Goal: Task Accomplishment & Management: Use online tool/utility

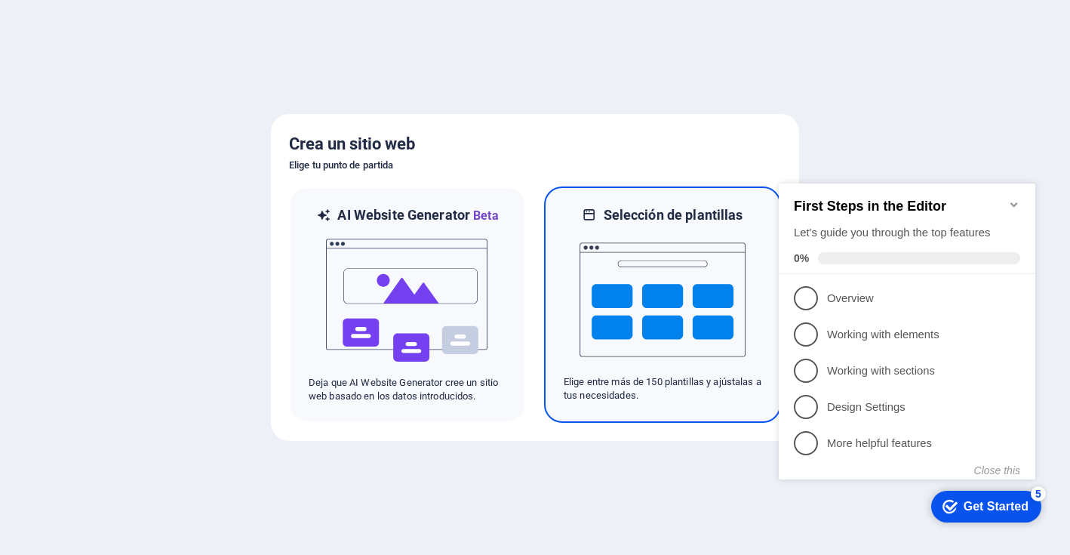
click at [609, 285] on img at bounding box center [663, 299] width 166 height 151
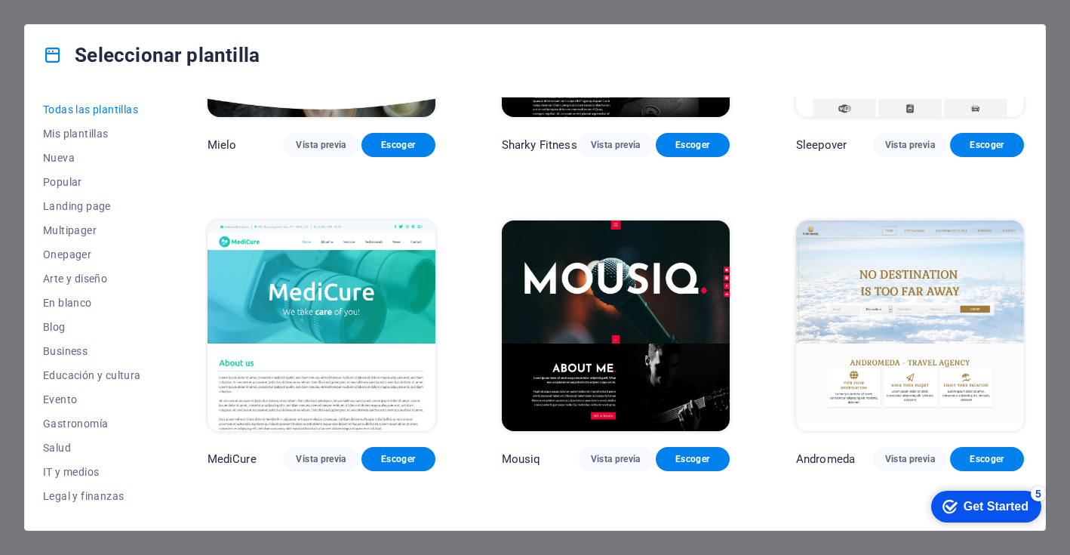
scroll to position [10925, 0]
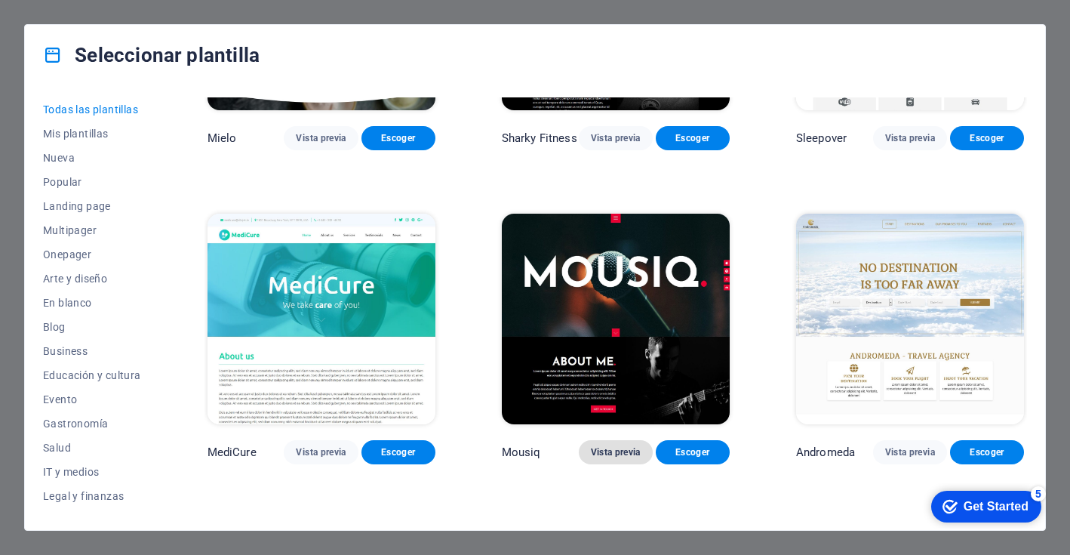
click at [619, 440] on button "Vista previa" at bounding box center [616, 452] width 74 height 24
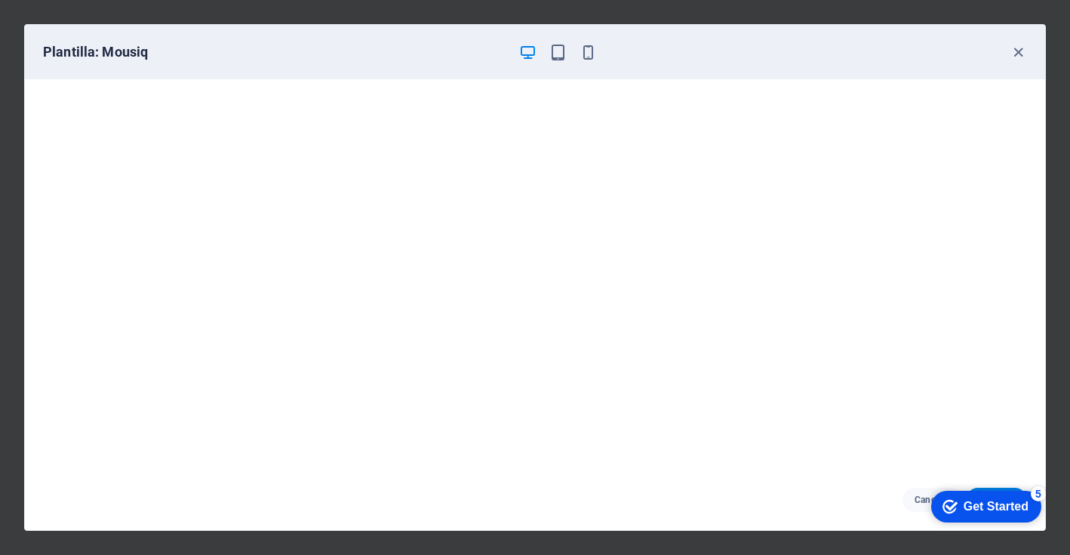
scroll to position [4, 0]
click at [562, 53] on icon "button" at bounding box center [557, 52] width 17 height 17
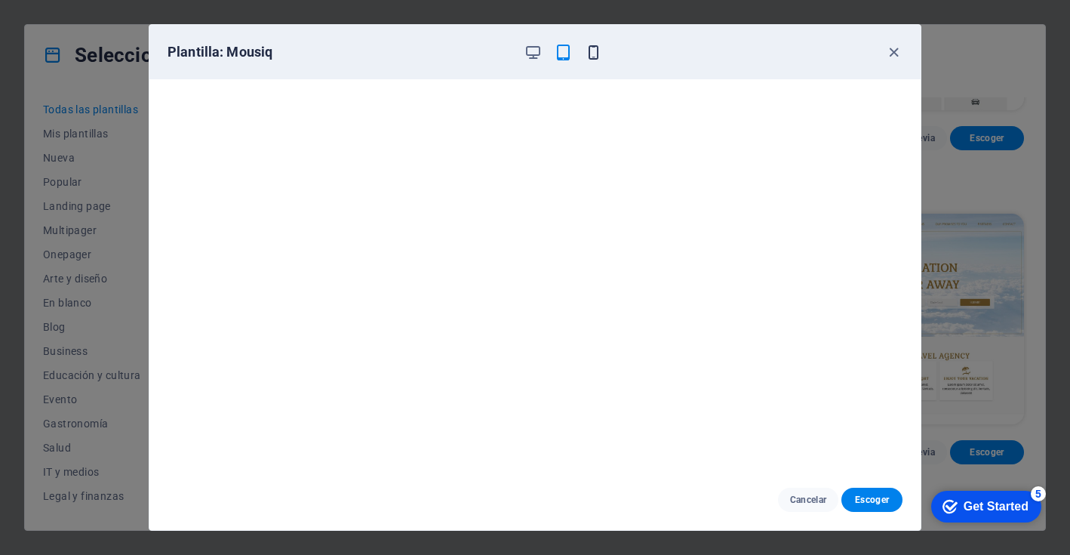
click at [592, 54] on icon "button" at bounding box center [593, 52] width 17 height 17
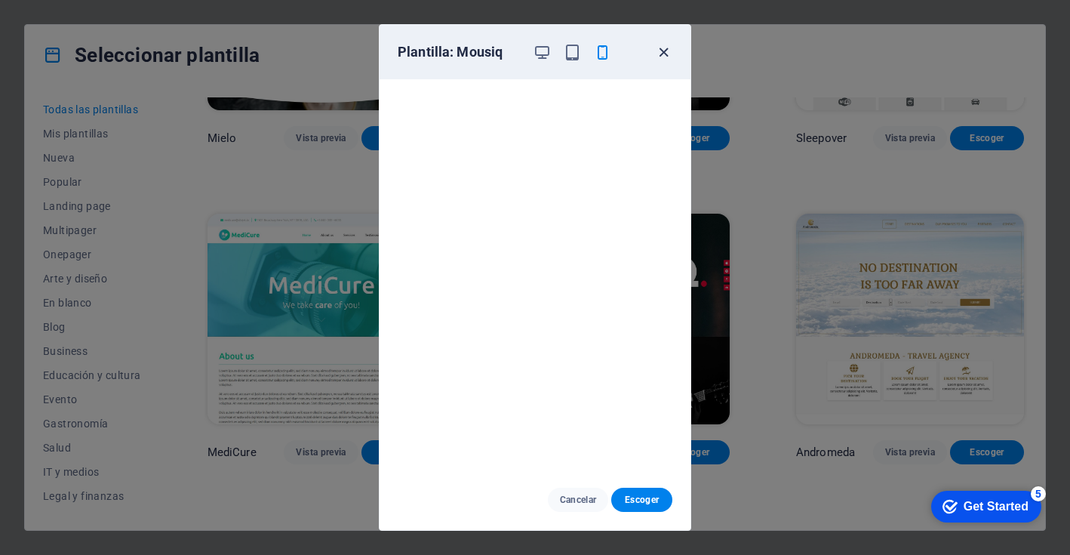
click at [669, 54] on icon "button" at bounding box center [663, 52] width 17 height 17
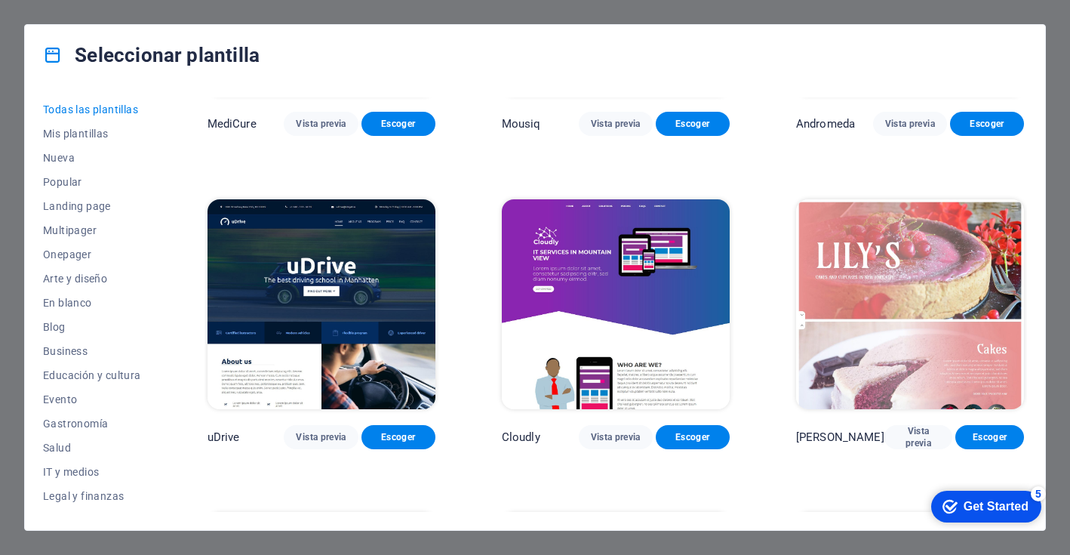
scroll to position [11254, 0]
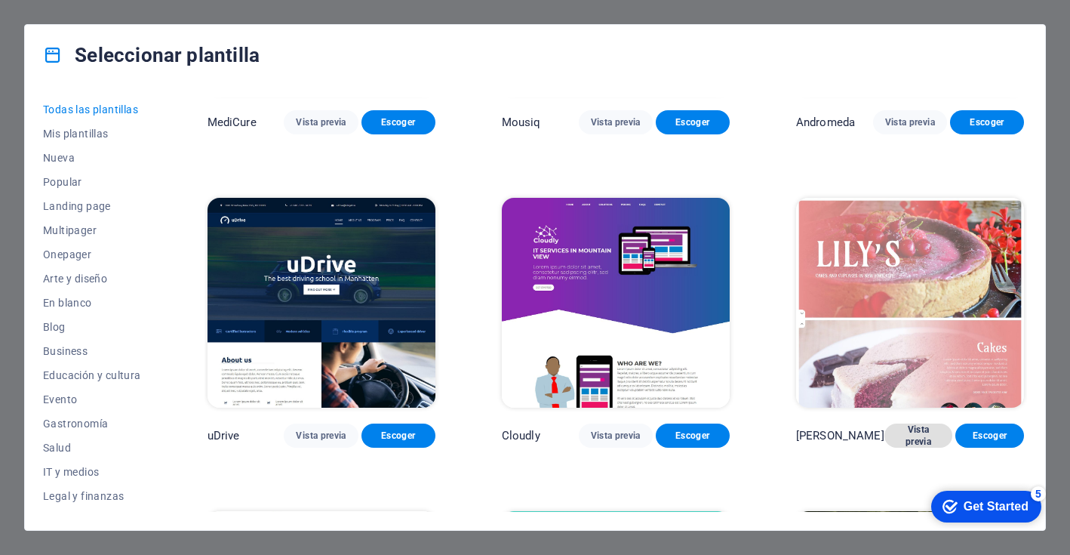
click at [897, 423] on span "Vista previa" at bounding box center [919, 435] width 45 height 24
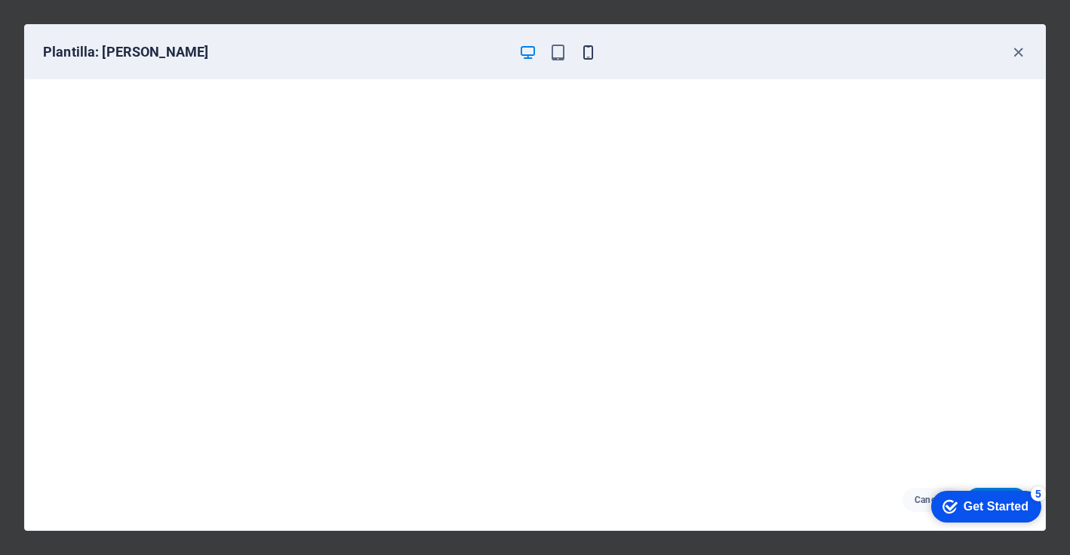
click at [586, 53] on icon "button" at bounding box center [588, 52] width 17 height 17
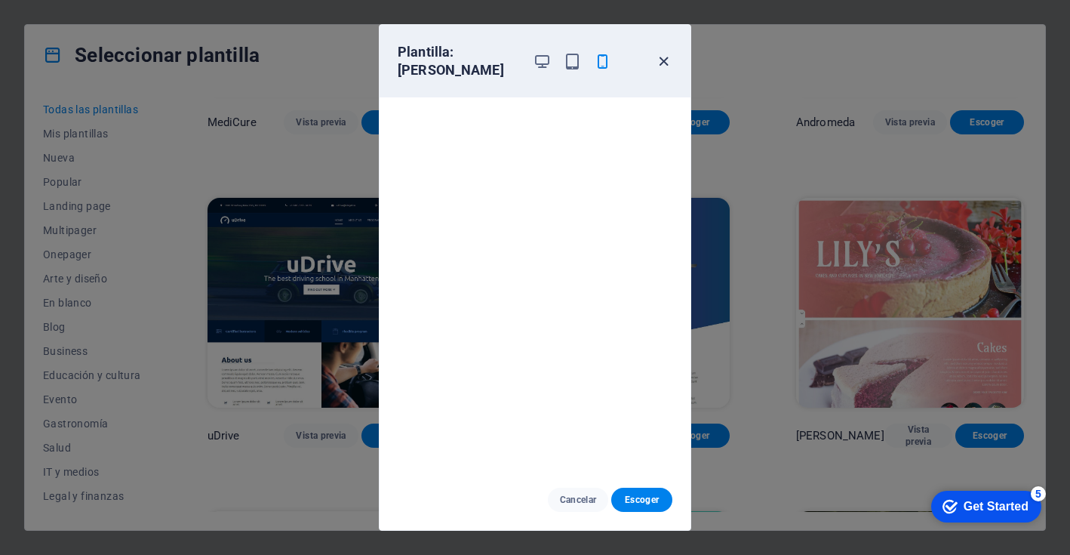
click at [668, 57] on icon "button" at bounding box center [663, 61] width 17 height 17
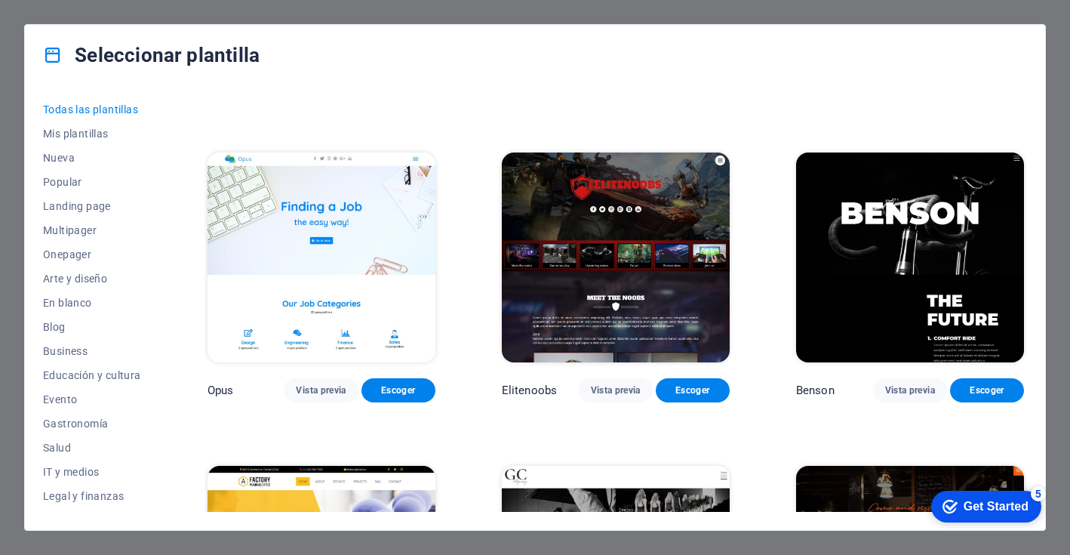
scroll to position [11928, 0]
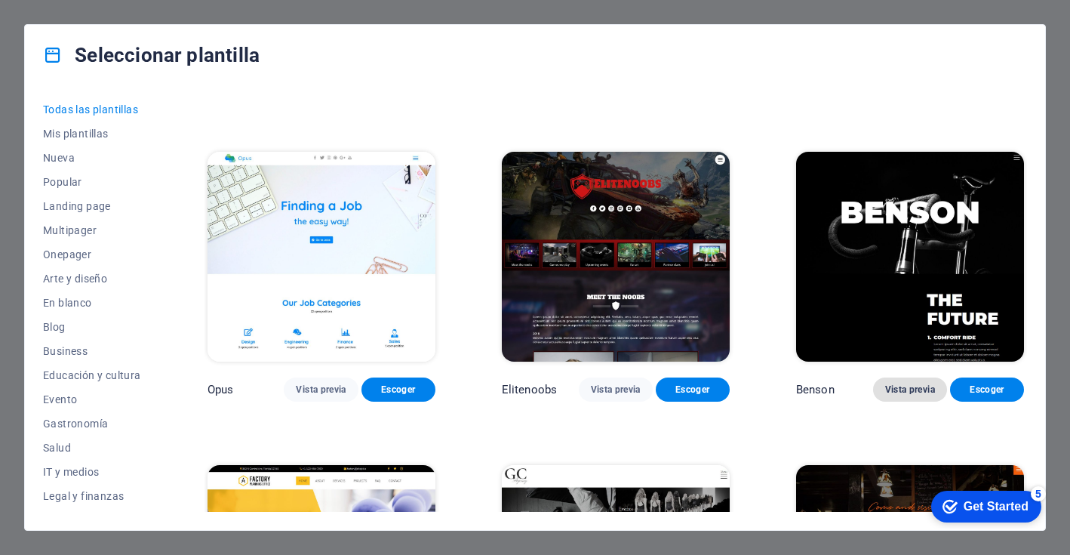
click at [899, 377] on button "Vista previa" at bounding box center [910, 389] width 74 height 24
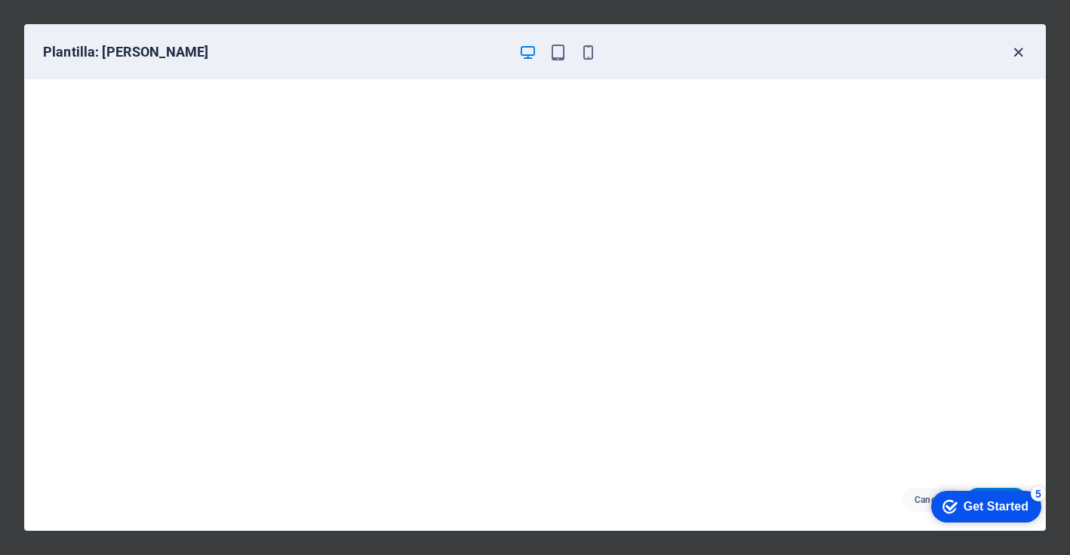
click at [1023, 55] on icon "button" at bounding box center [1018, 52] width 17 height 17
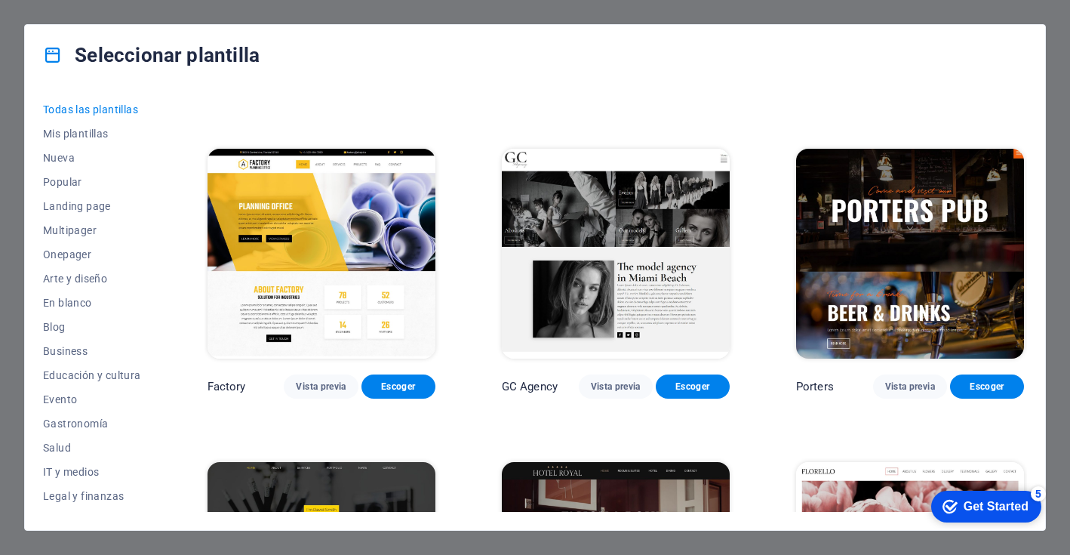
scroll to position [12245, 0]
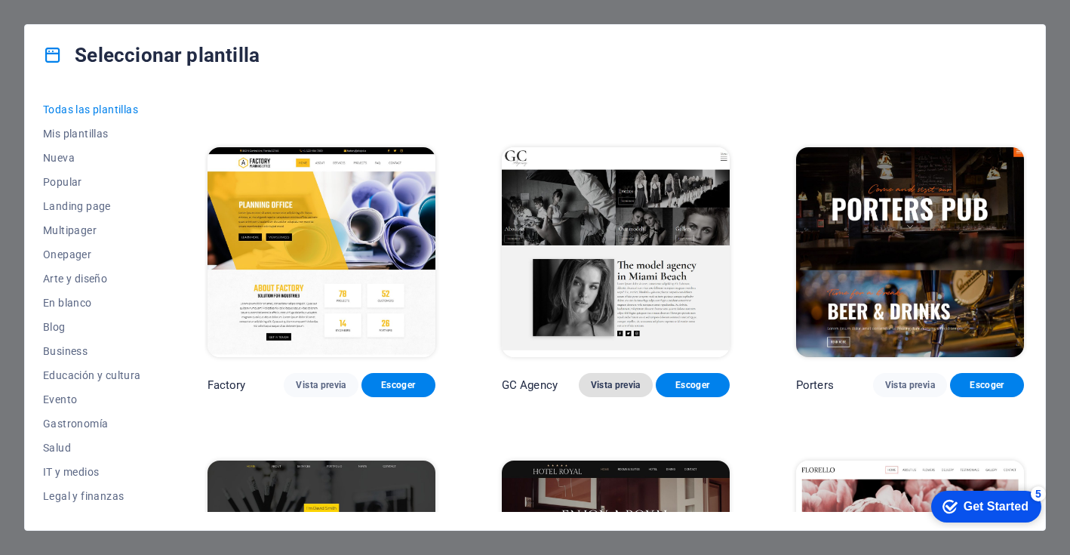
click at [628, 379] on span "Vista previa" at bounding box center [616, 385] width 50 height 12
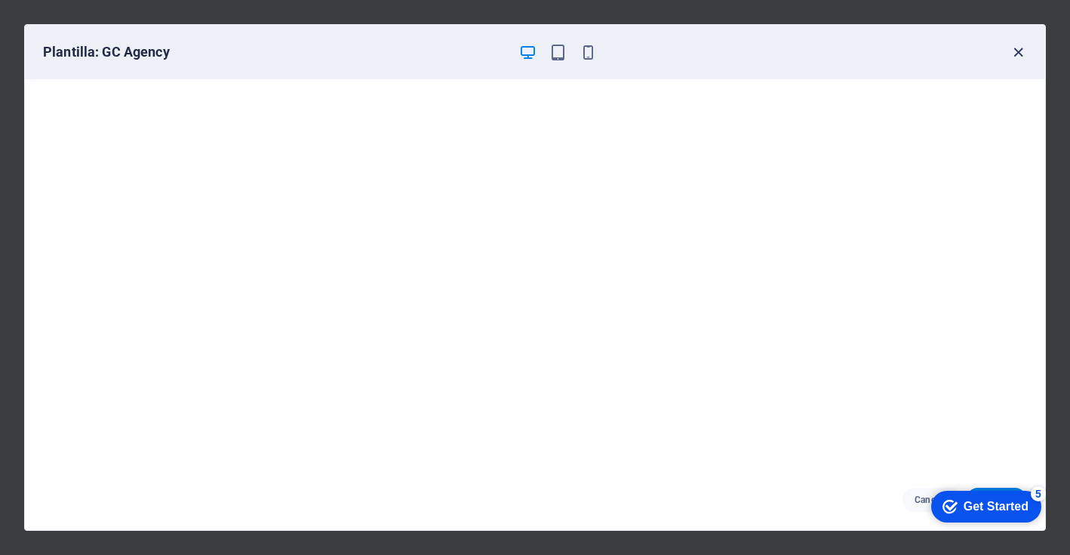
click at [1015, 56] on icon "button" at bounding box center [1018, 52] width 17 height 17
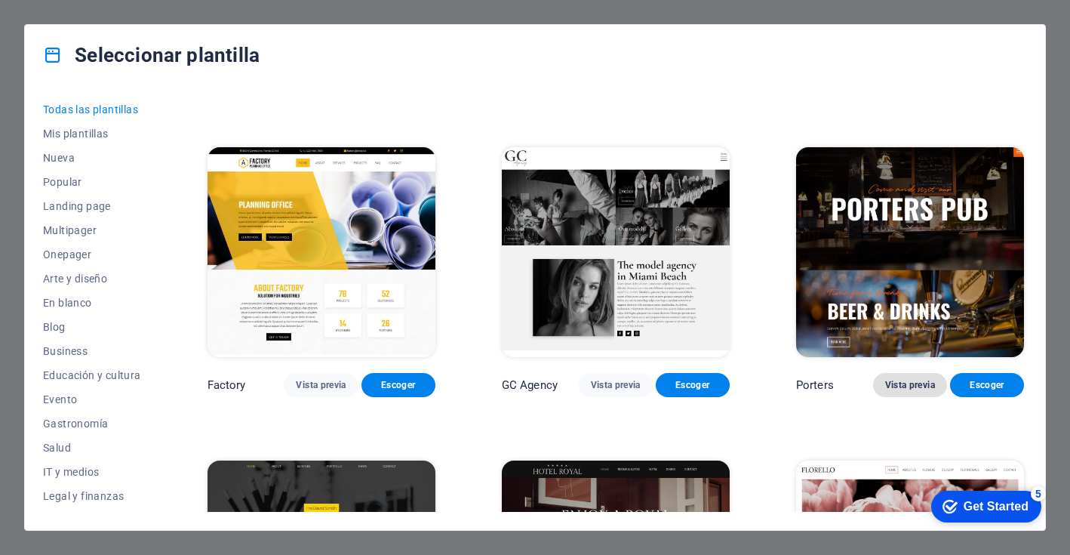
click at [893, 379] on span "Vista previa" at bounding box center [910, 385] width 50 height 12
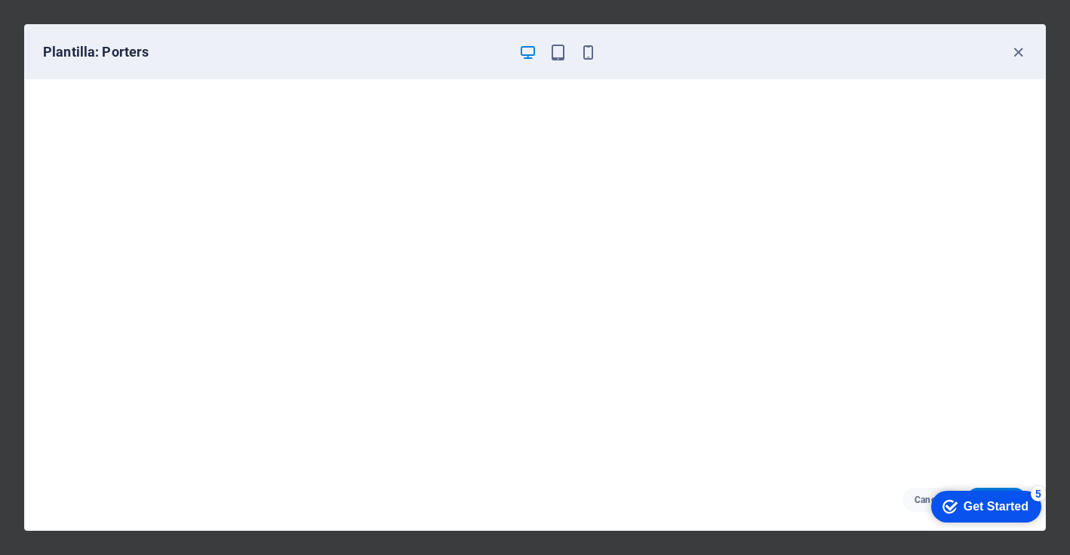
scroll to position [0, 0]
click at [583, 52] on icon "button" at bounding box center [588, 52] width 17 height 17
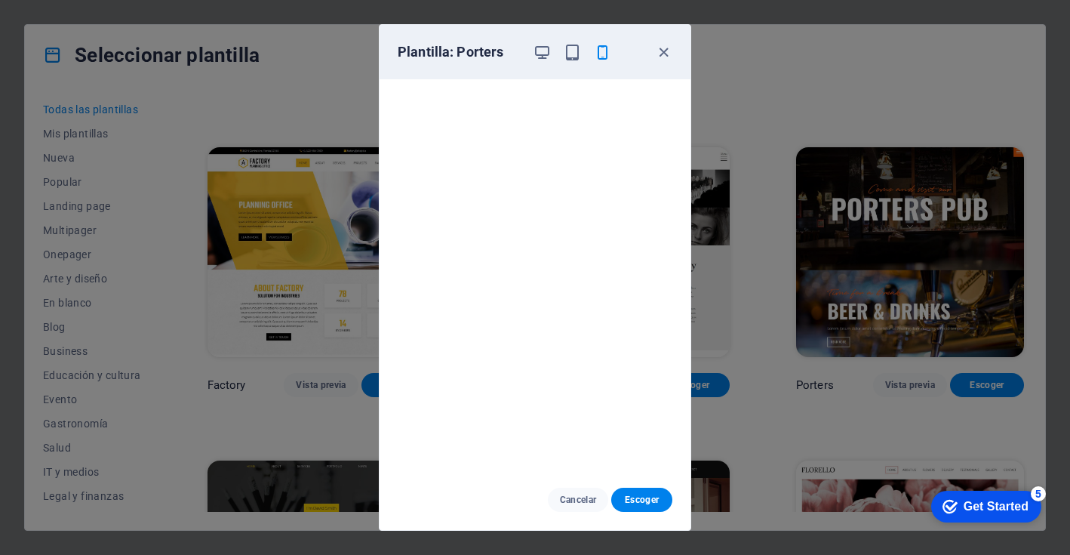
scroll to position [4, 0]
click at [655, 48] on icon "button" at bounding box center [663, 52] width 17 height 17
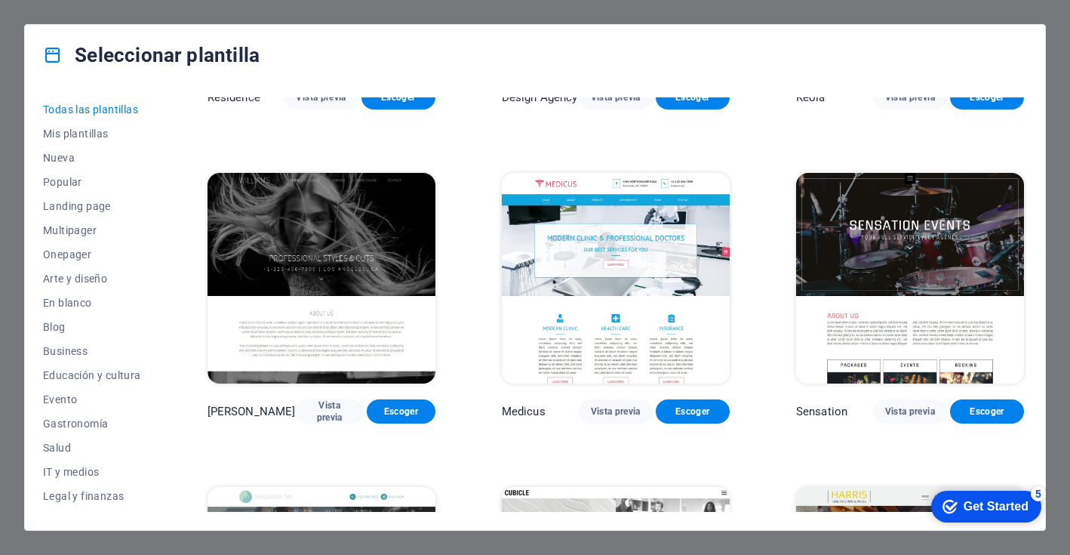
scroll to position [14419, 0]
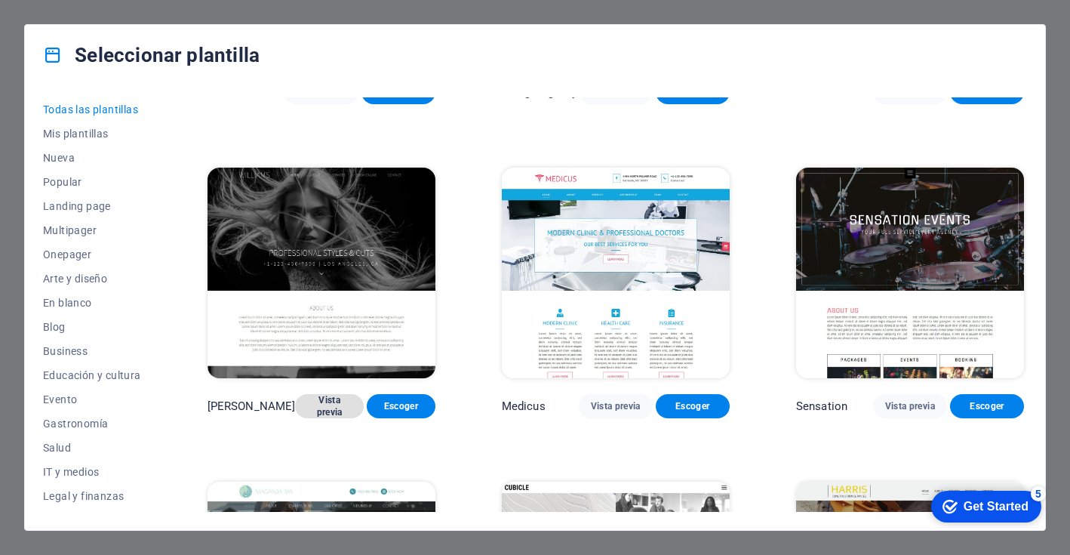
click at [328, 394] on span "Vista previa" at bounding box center [329, 406] width 45 height 24
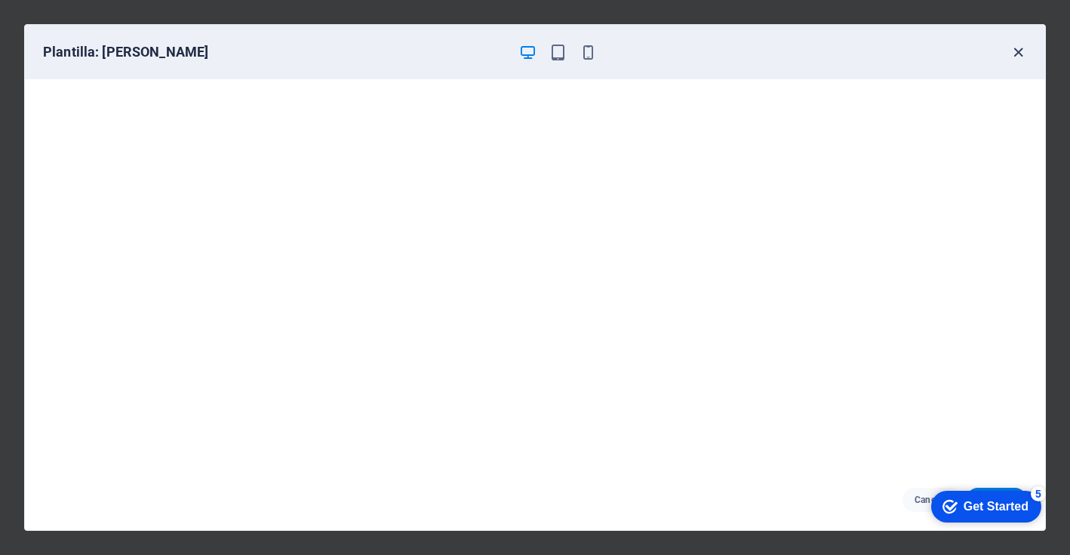
click at [1012, 47] on icon "button" at bounding box center [1018, 52] width 17 height 17
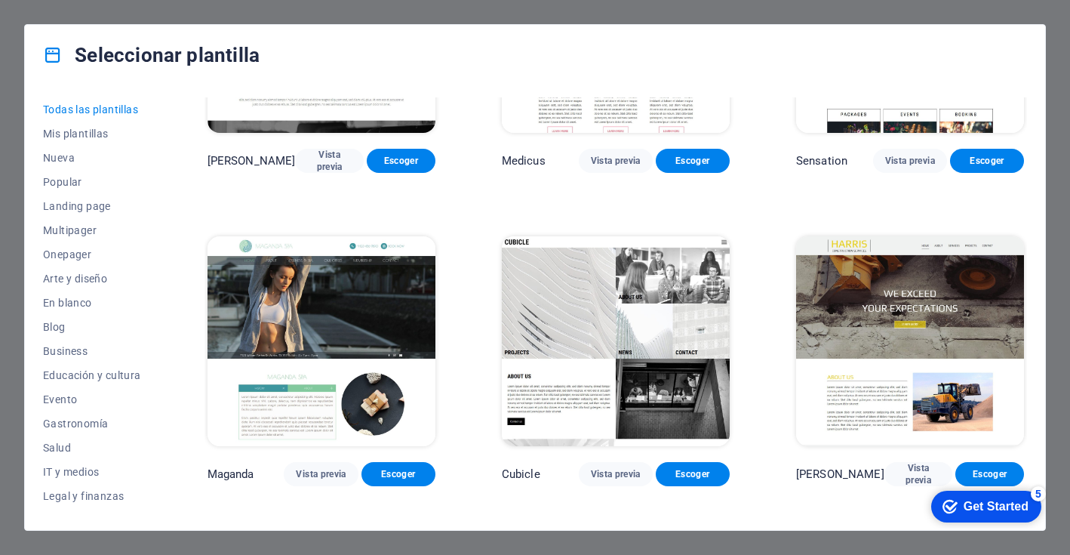
scroll to position [14667, 0]
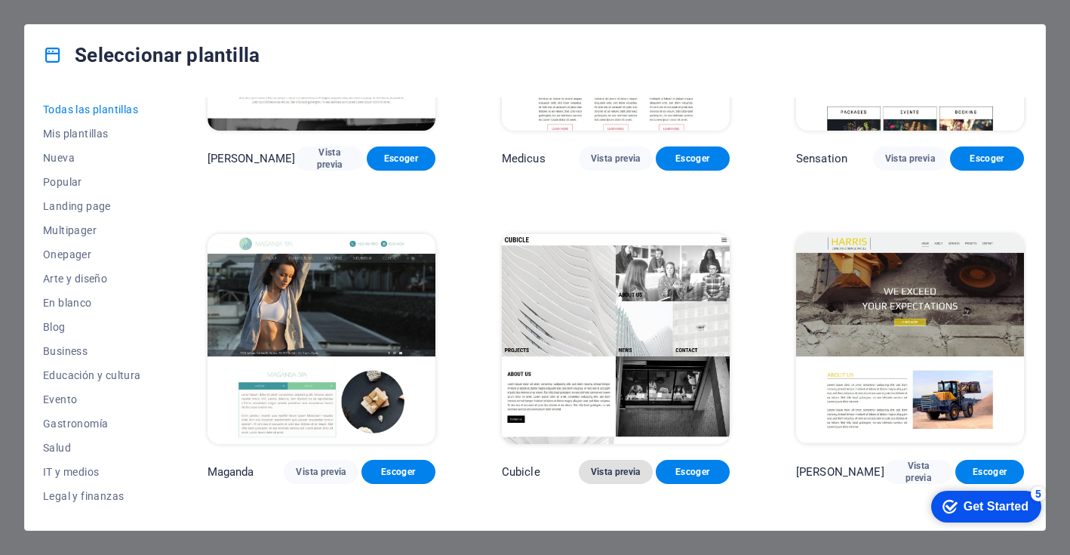
click at [603, 466] on span "Vista previa" at bounding box center [616, 472] width 50 height 12
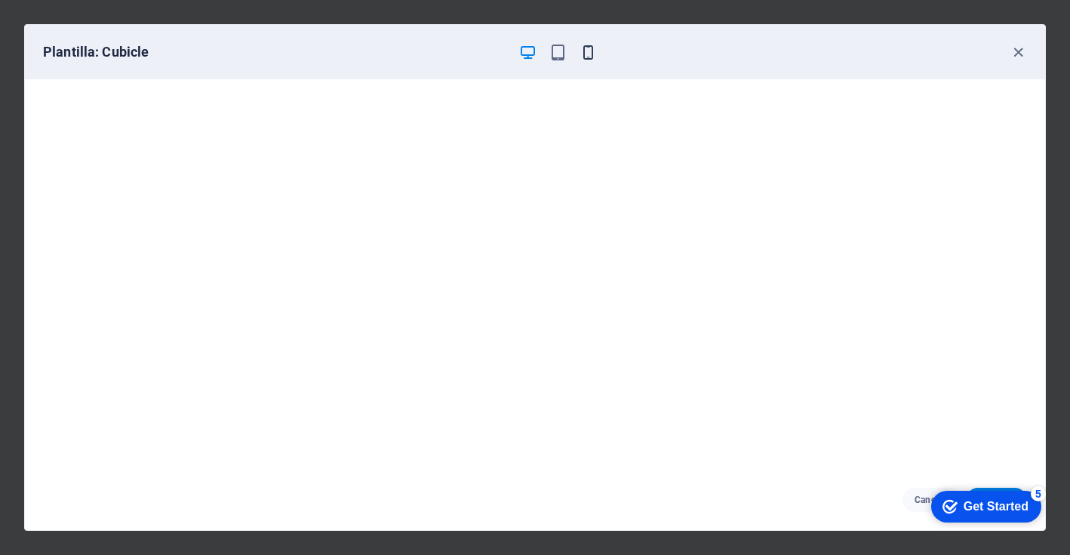
click at [583, 48] on icon "button" at bounding box center [588, 52] width 17 height 17
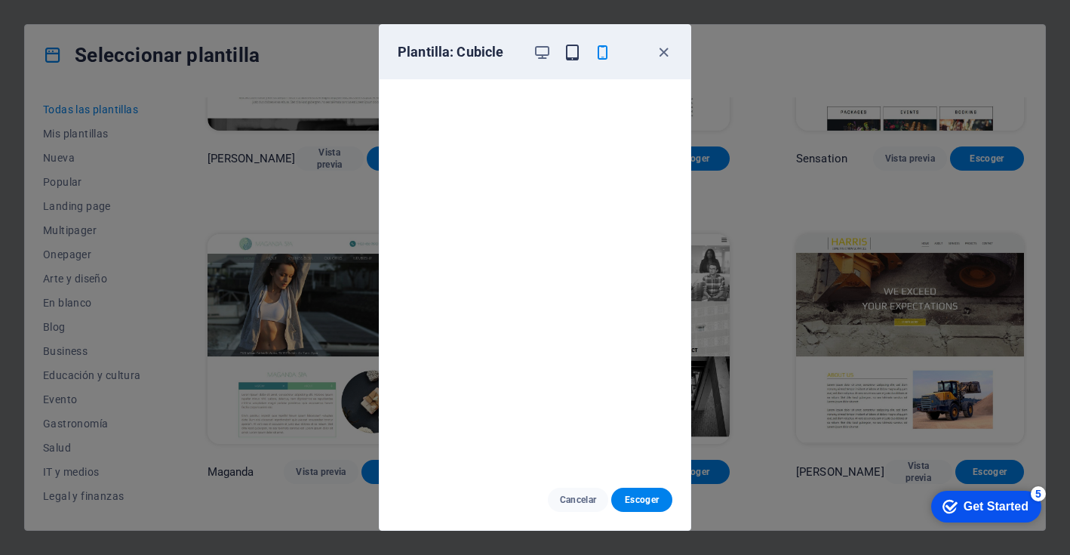
click at [571, 58] on icon "button" at bounding box center [572, 52] width 17 height 17
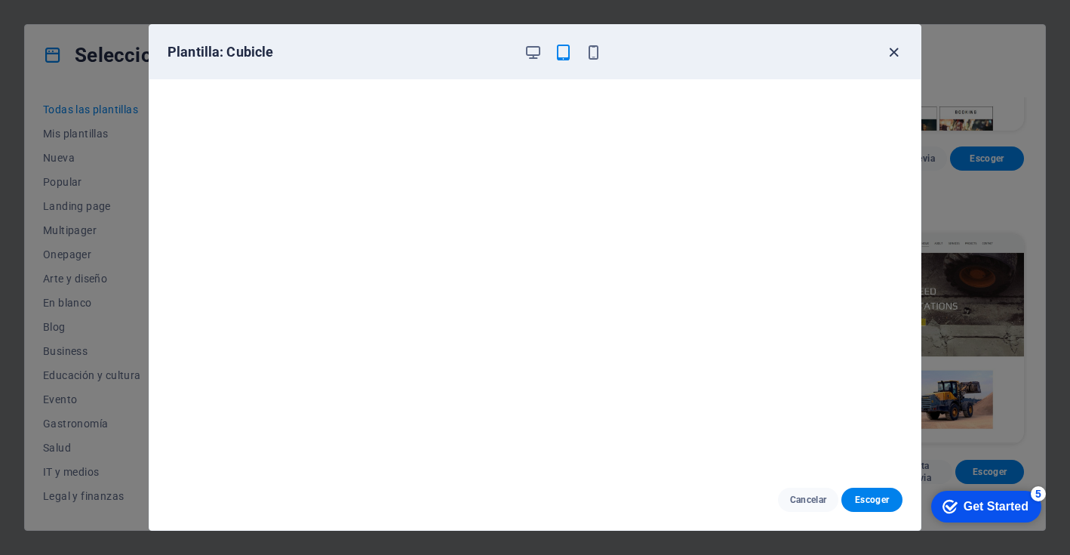
click at [894, 50] on icon "button" at bounding box center [893, 52] width 17 height 17
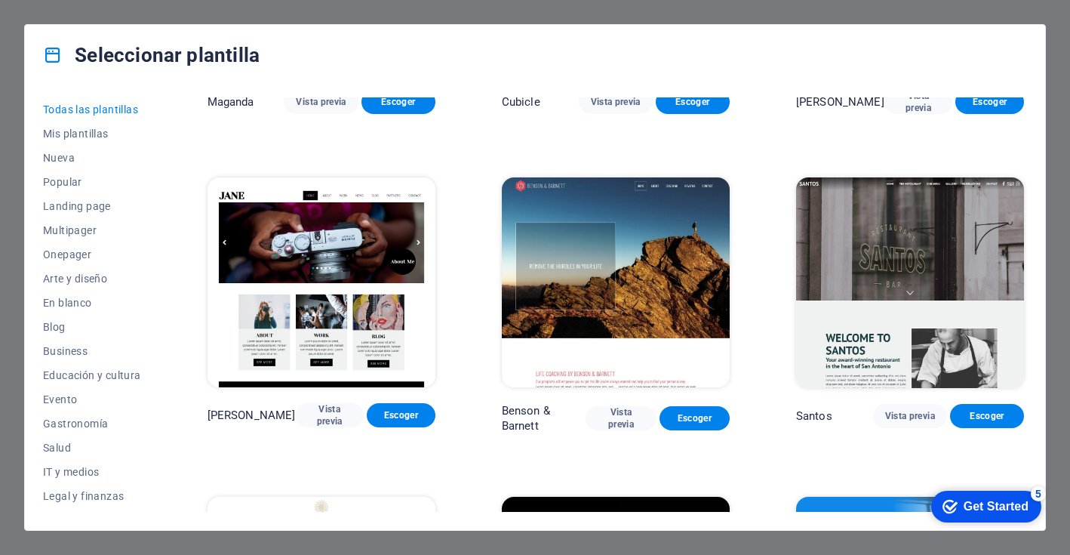
scroll to position [15052, 0]
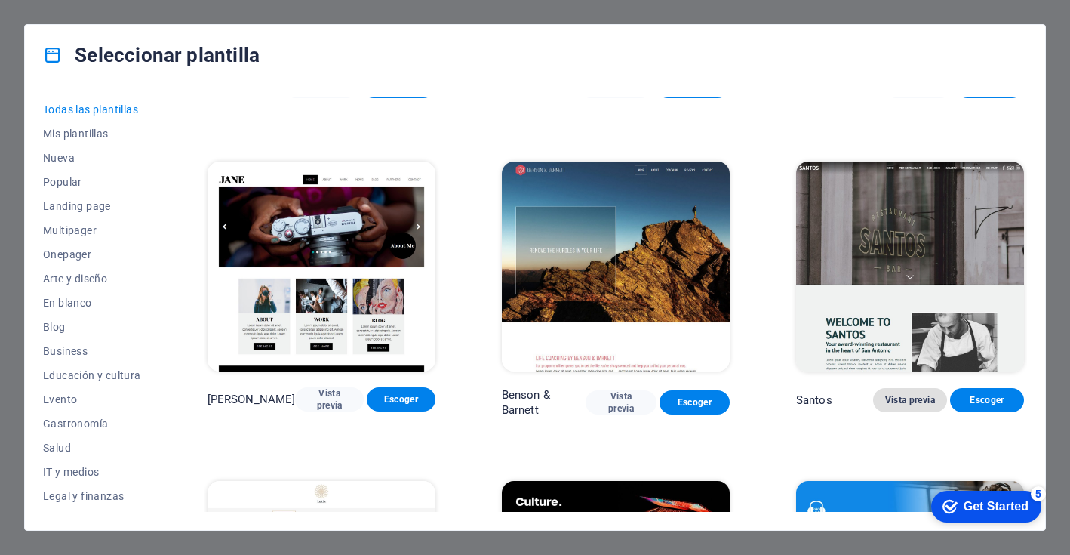
click at [895, 394] on span "Vista previa" at bounding box center [910, 400] width 50 height 12
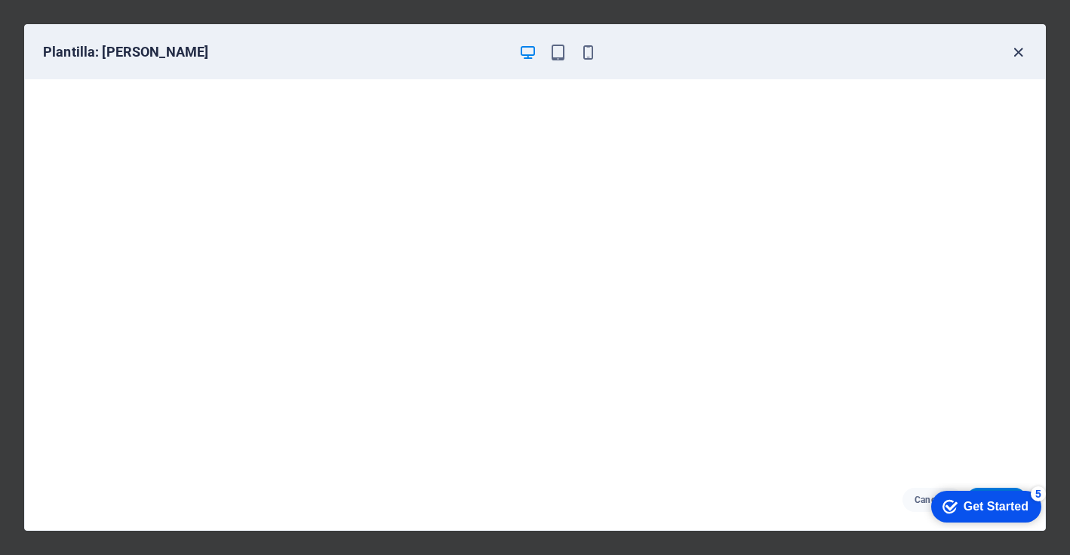
click at [1020, 46] on icon "button" at bounding box center [1018, 52] width 17 height 17
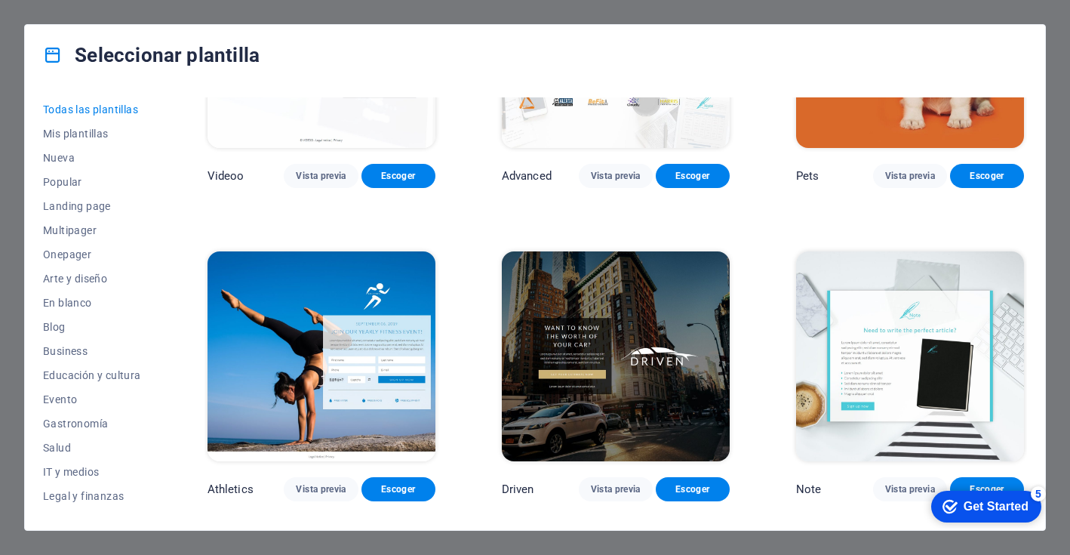
scroll to position [16229, 0]
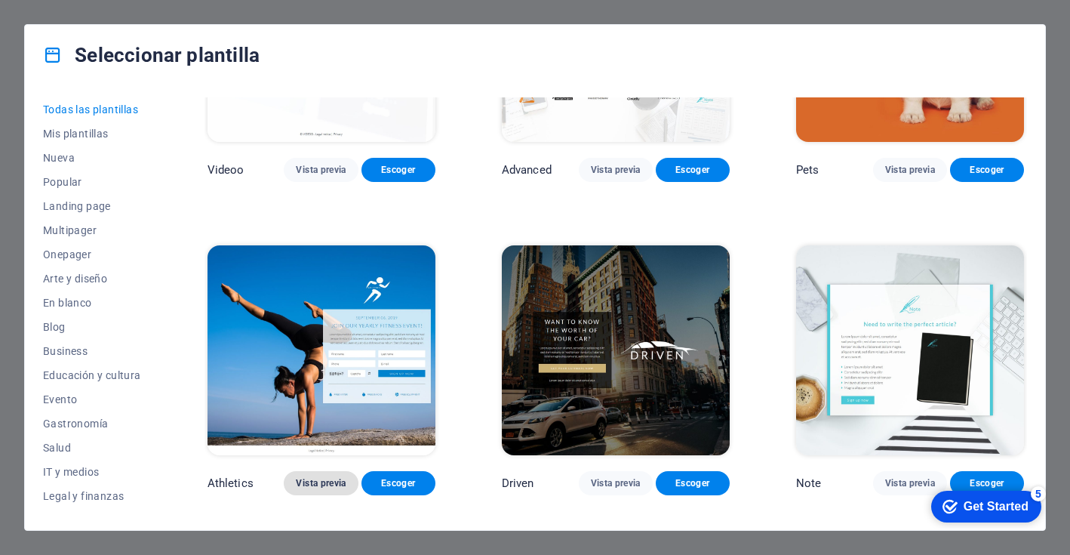
click at [337, 477] on span "Vista previa" at bounding box center [321, 483] width 50 height 12
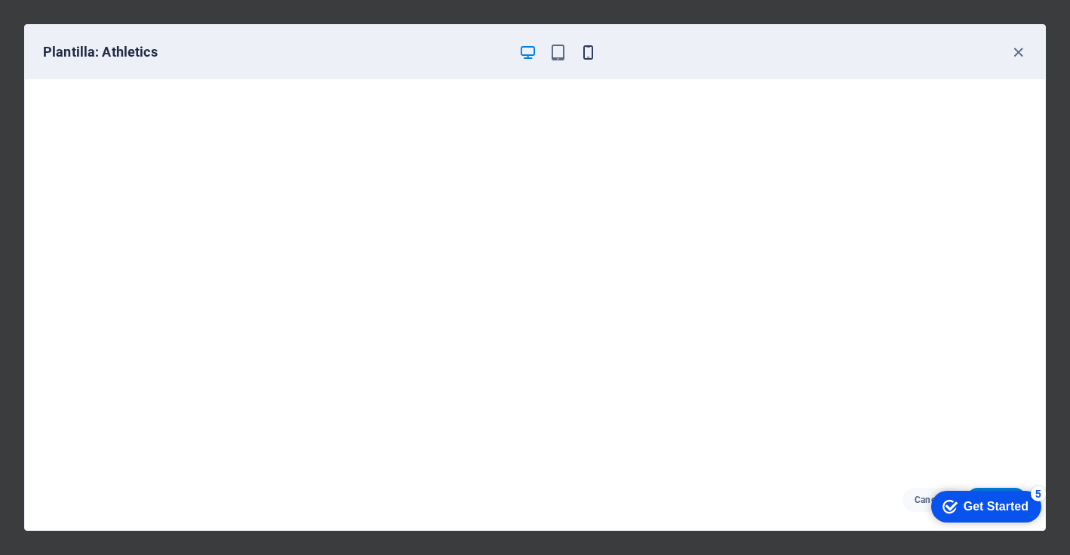
click at [584, 57] on icon "button" at bounding box center [588, 52] width 17 height 17
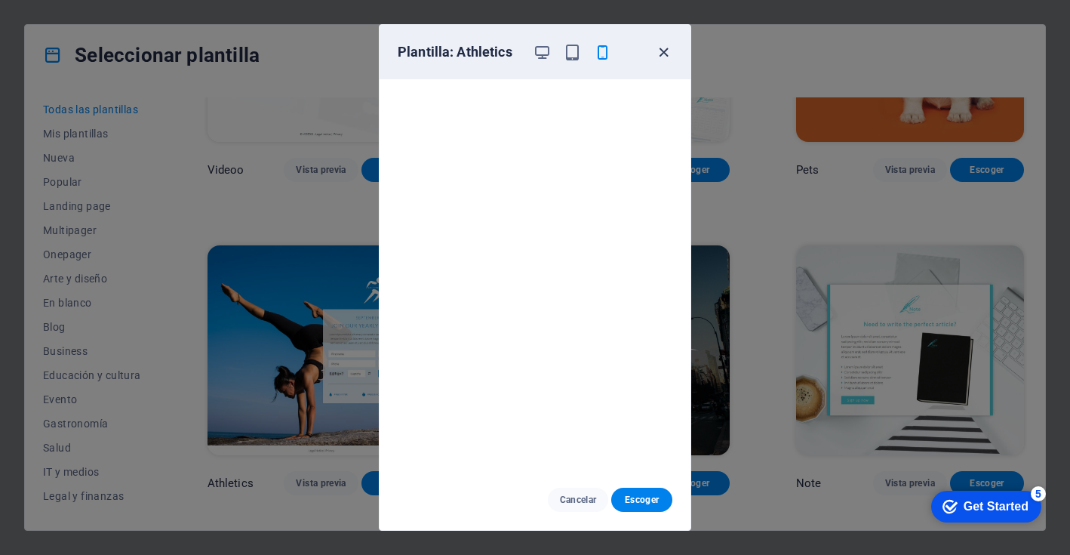
click at [671, 53] on icon "button" at bounding box center [663, 52] width 17 height 17
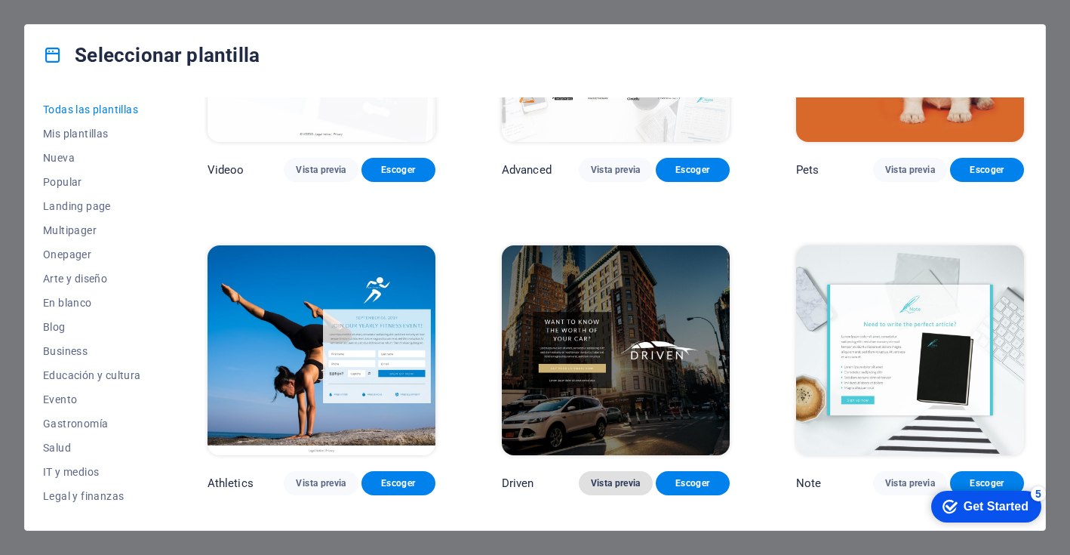
click at [614, 477] on span "Vista previa" at bounding box center [616, 483] width 50 height 12
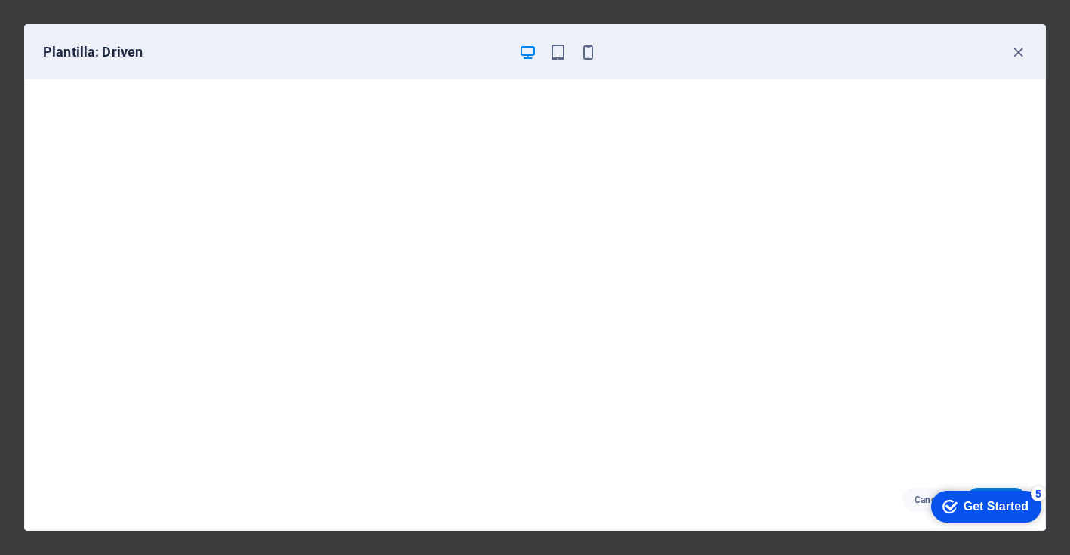
scroll to position [4, 0]
click at [1018, 54] on icon "button" at bounding box center [1018, 52] width 17 height 17
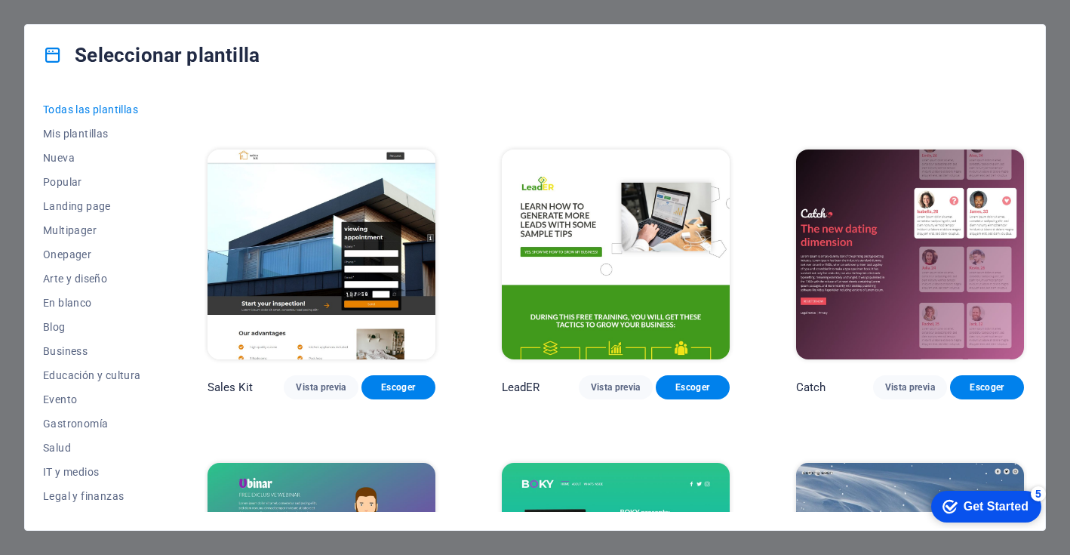
scroll to position [17255, 0]
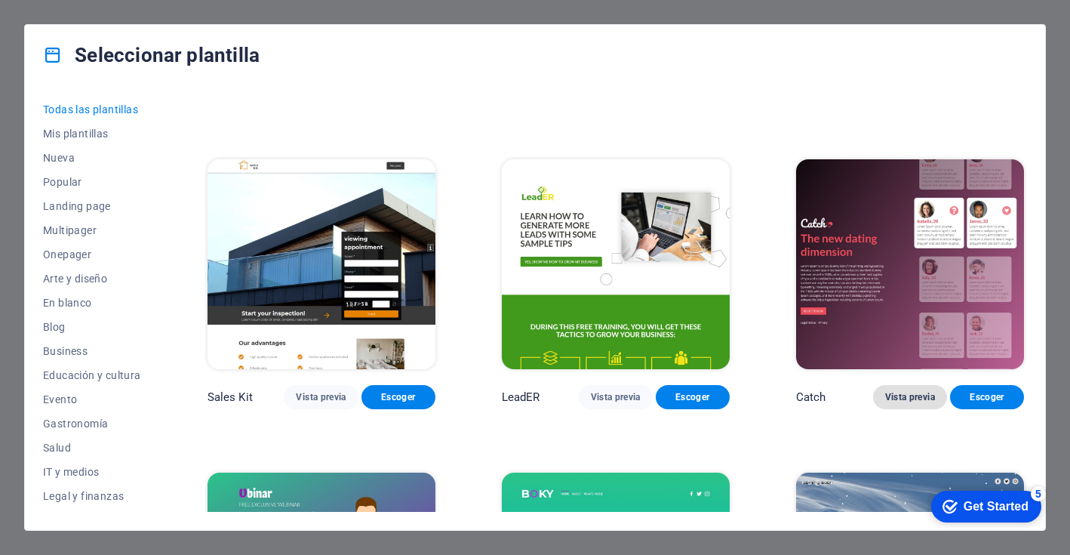
click at [910, 391] on span "Vista previa" at bounding box center [910, 397] width 50 height 12
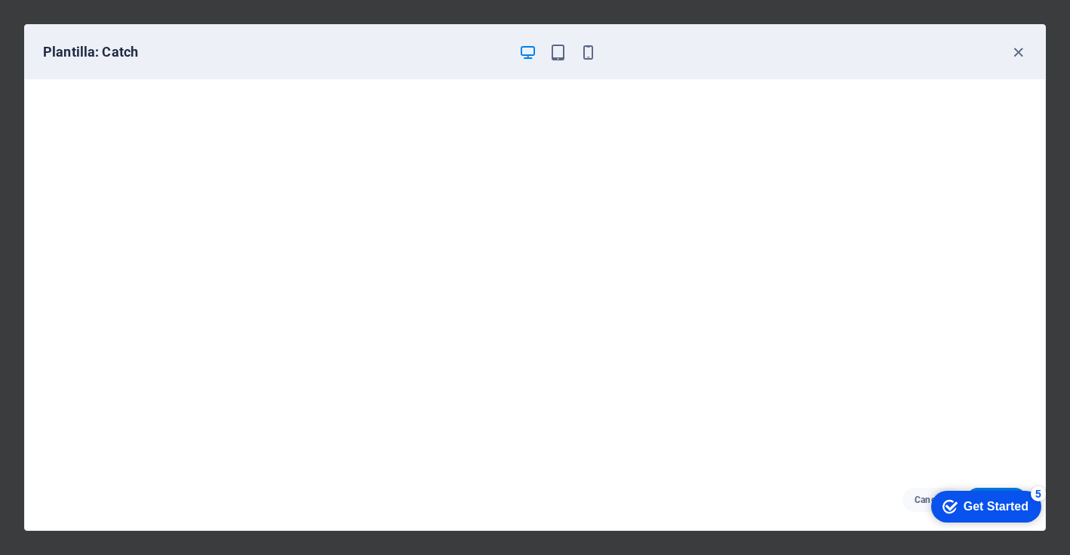
scroll to position [4, 0]
click at [591, 55] on icon "button" at bounding box center [588, 52] width 17 height 17
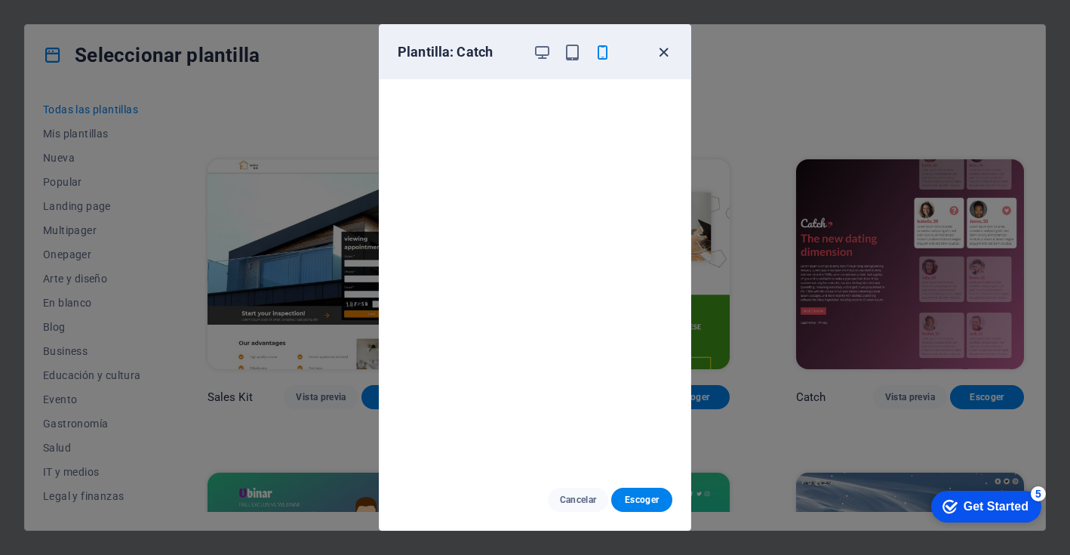
click at [666, 50] on icon "button" at bounding box center [663, 52] width 17 height 17
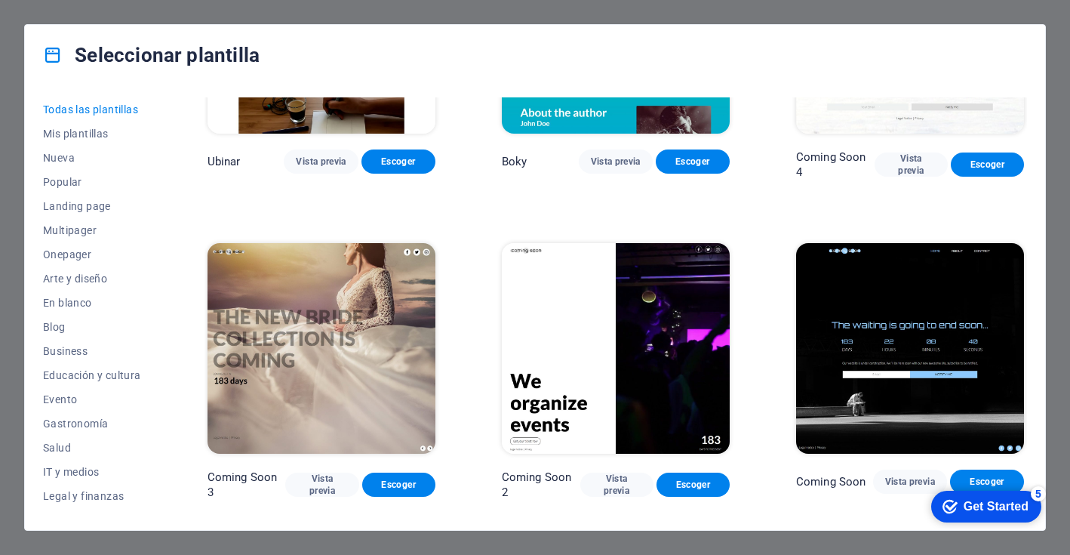
scroll to position [17802, 0]
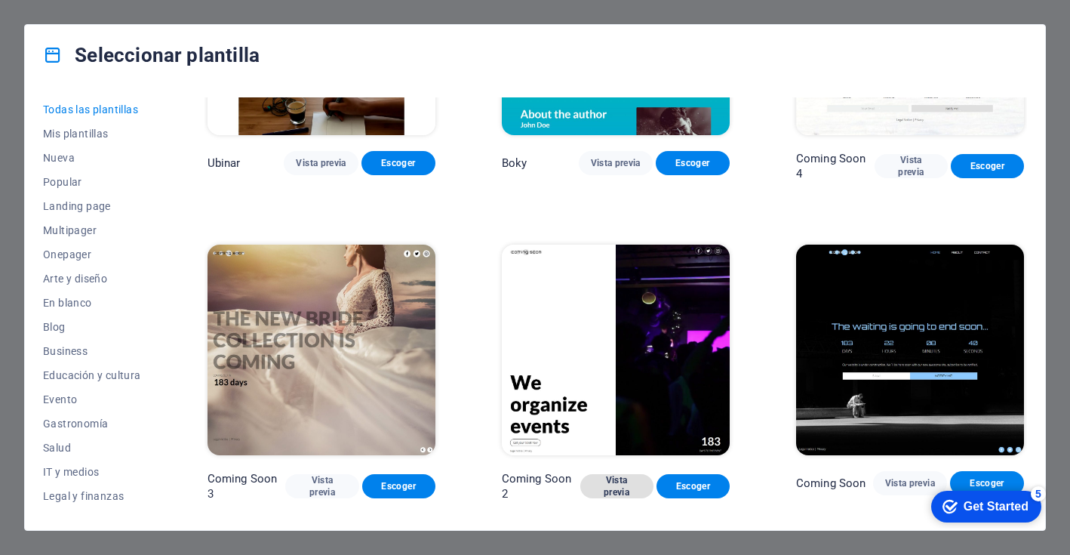
click at [623, 474] on span "Vista previa" at bounding box center [616, 486] width 49 height 24
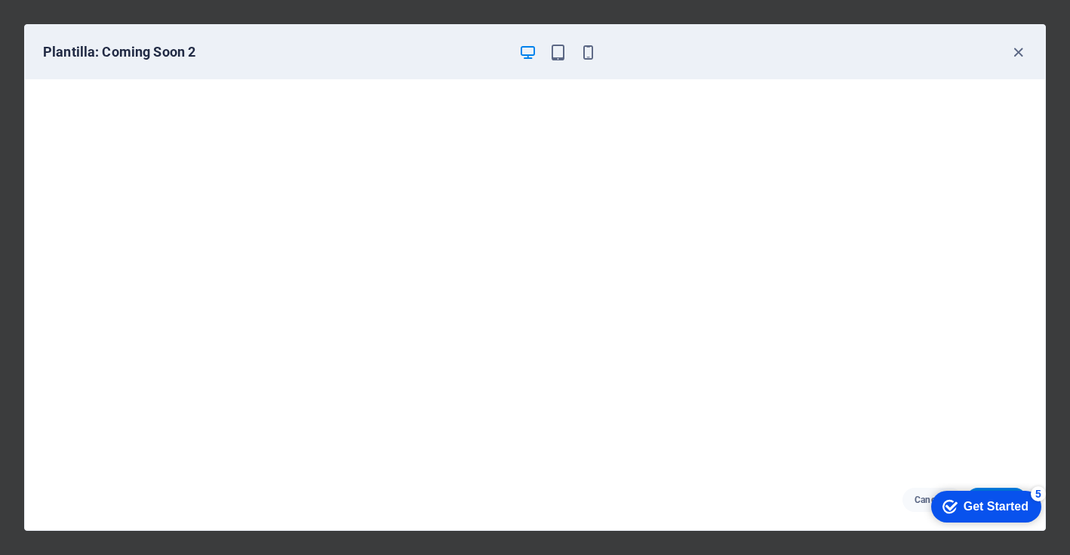
scroll to position [4, 0]
click at [592, 56] on icon "button" at bounding box center [588, 52] width 17 height 17
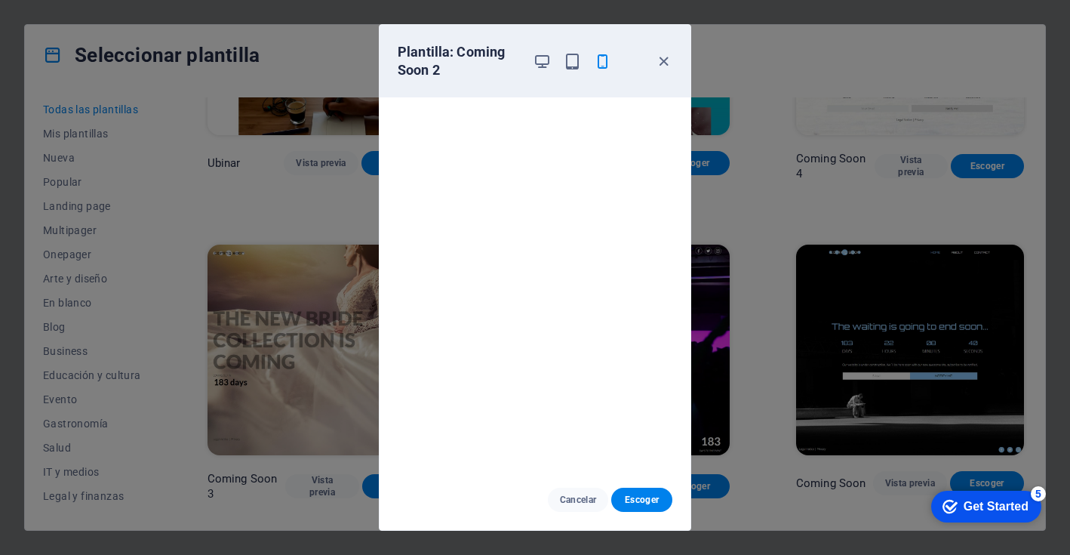
scroll to position [0, 0]
click at [666, 58] on icon "button" at bounding box center [663, 61] width 17 height 17
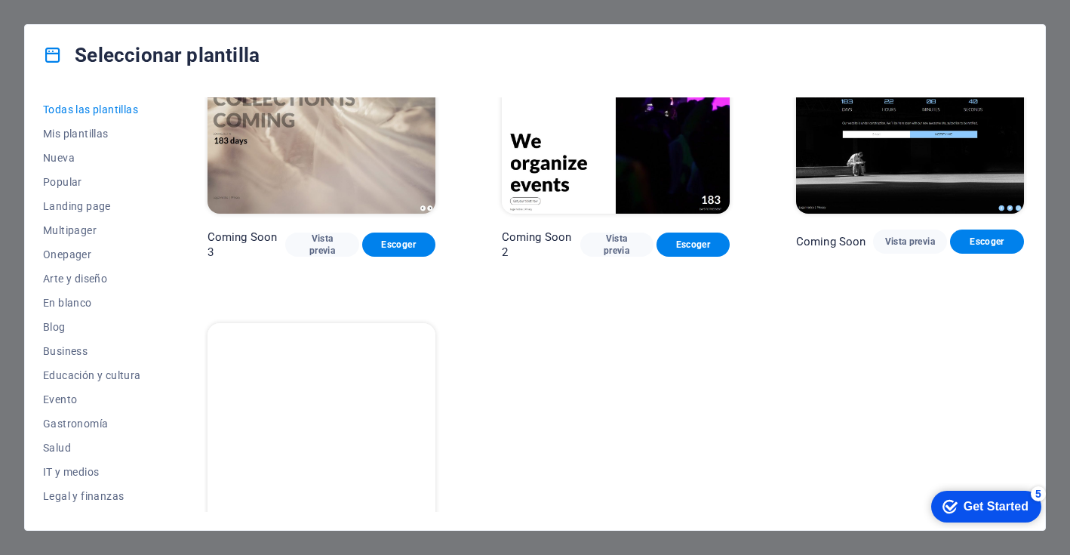
scroll to position [18042, 0]
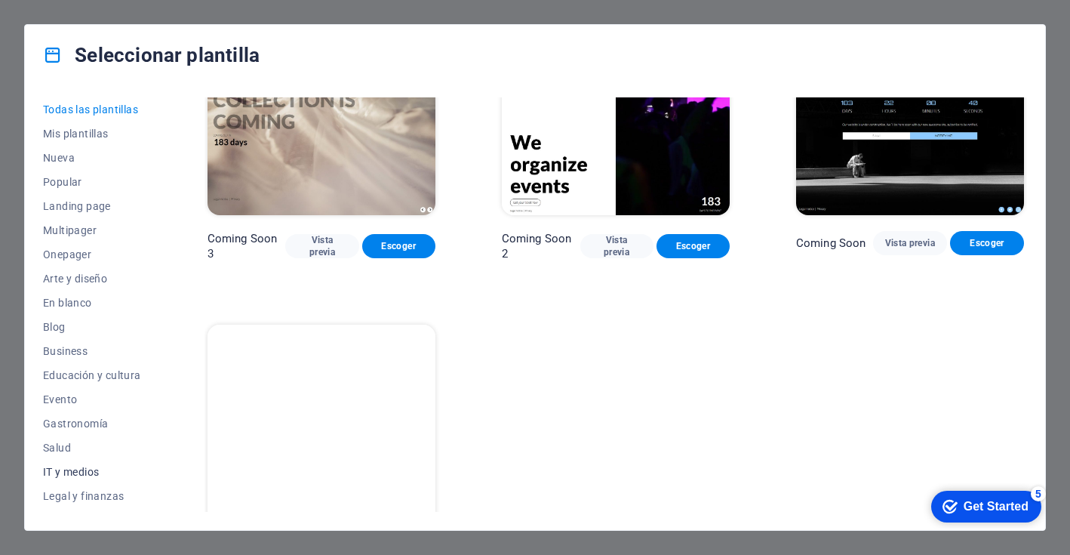
click at [94, 471] on span "IT y medios" at bounding box center [92, 472] width 98 height 12
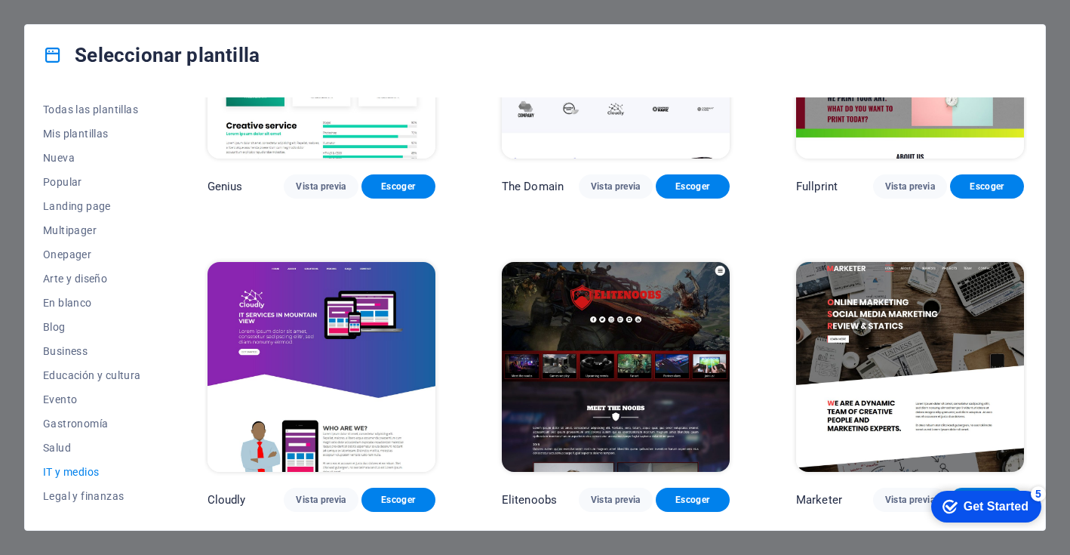
scroll to position [778, 0]
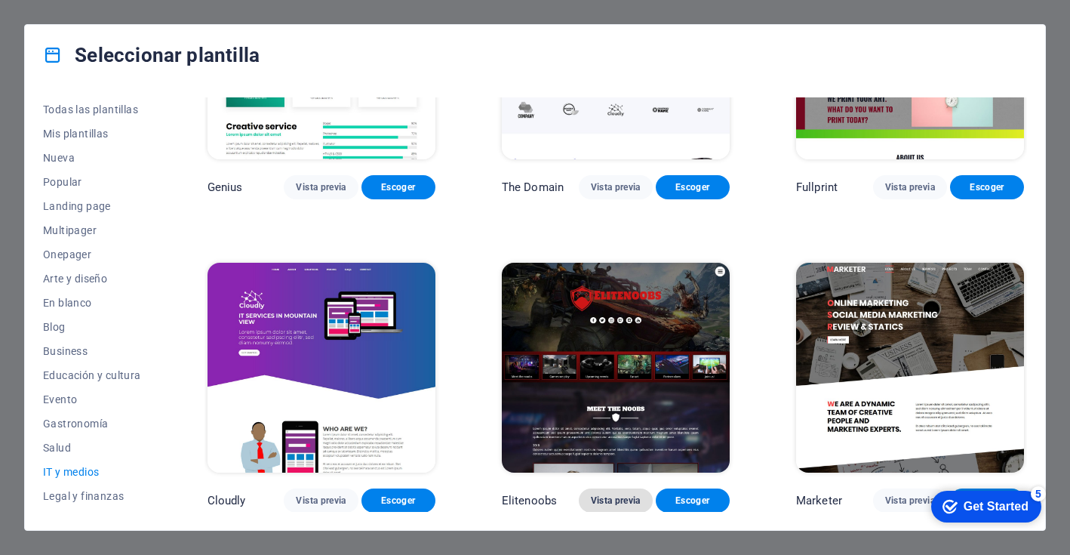
click at [617, 502] on span "Vista previa" at bounding box center [616, 500] width 50 height 12
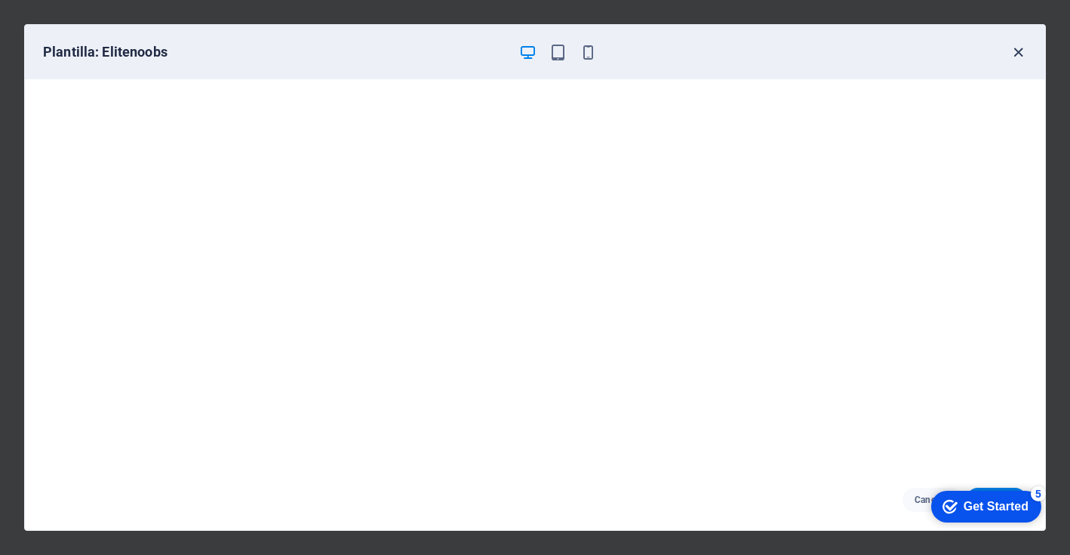
click at [1019, 53] on icon "button" at bounding box center [1018, 52] width 17 height 17
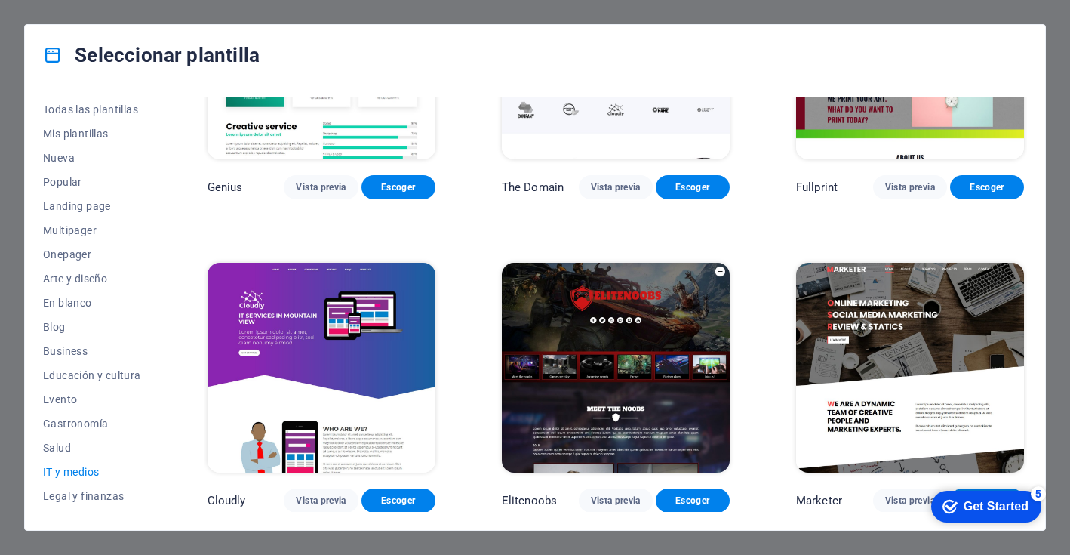
click at [1019, 54] on div "Seleccionar plantilla" at bounding box center [535, 55] width 1020 height 60
click at [1053, 59] on div "Seleccionar plantilla Todas las plantillas Mis plantillas Nueva Popular Landing…" at bounding box center [535, 277] width 1070 height 555
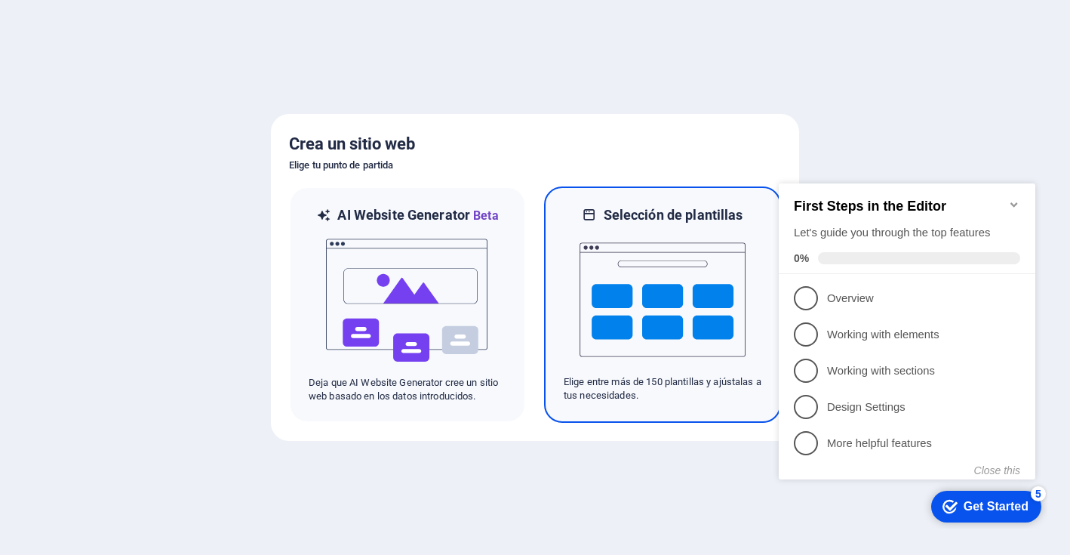
click at [698, 294] on img at bounding box center [663, 299] width 166 height 151
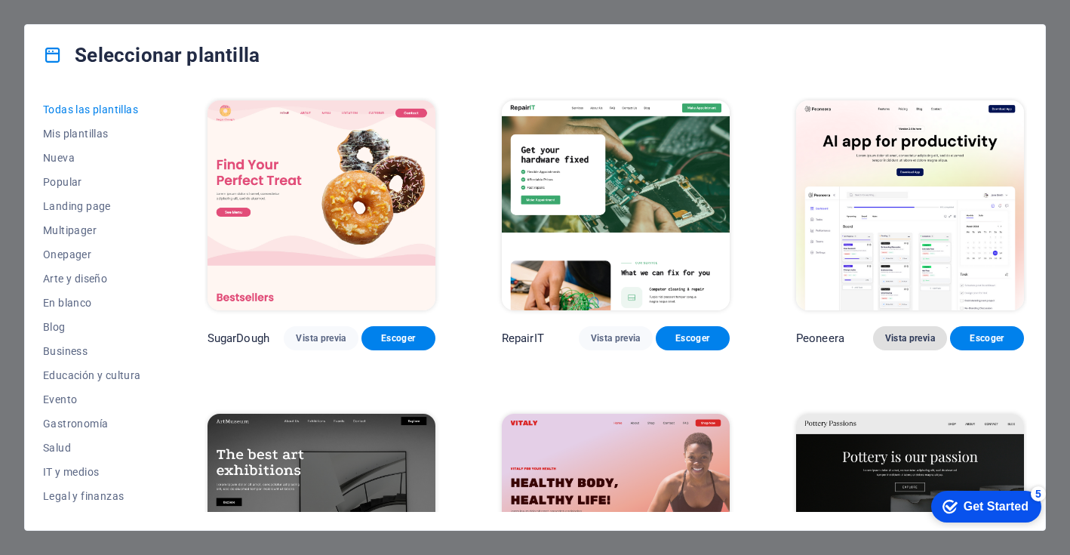
click at [906, 337] on span "Vista previa" at bounding box center [910, 338] width 50 height 12
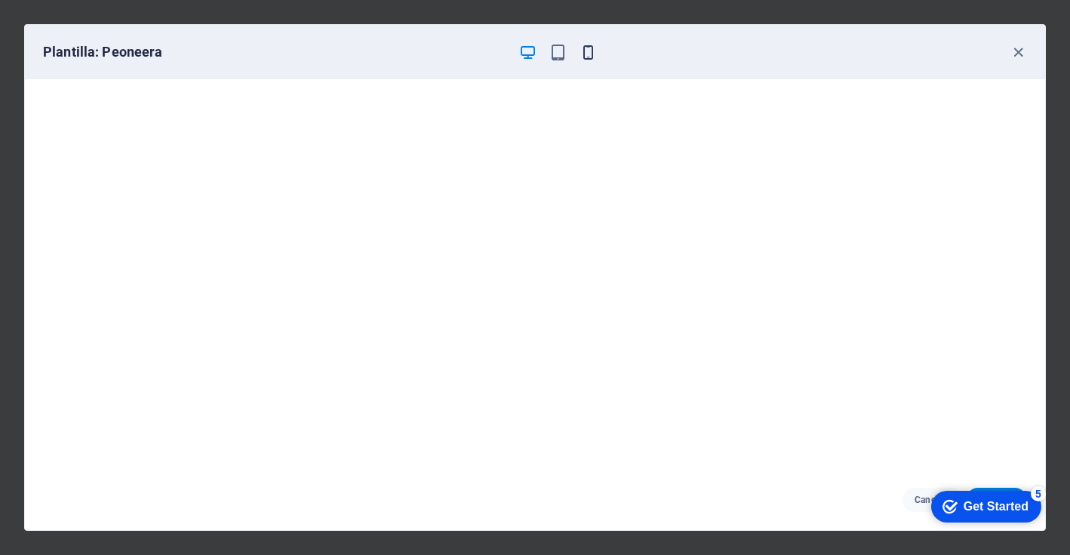
click at [589, 51] on icon "button" at bounding box center [588, 52] width 17 height 17
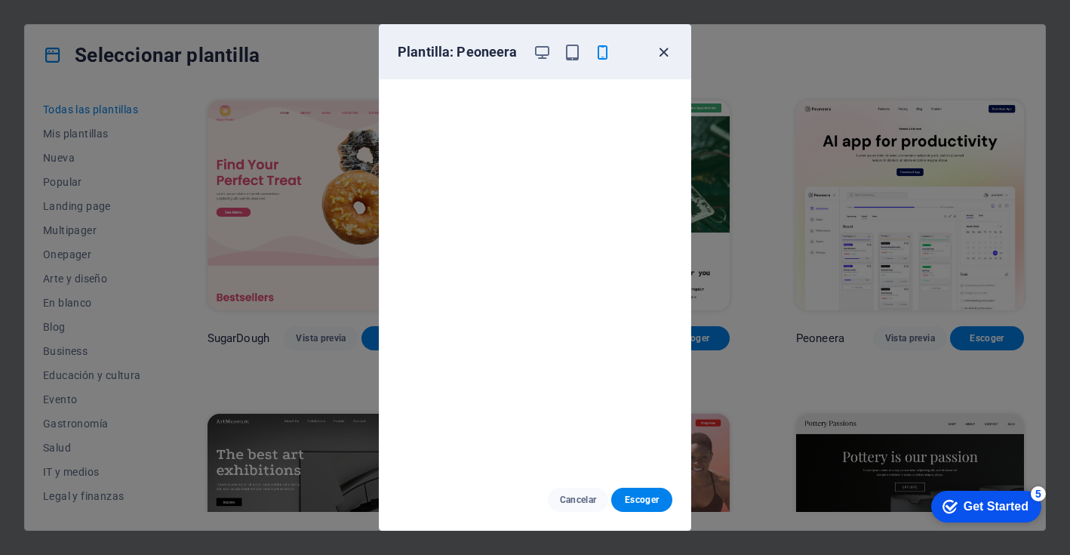
click at [659, 53] on icon "button" at bounding box center [663, 52] width 17 height 17
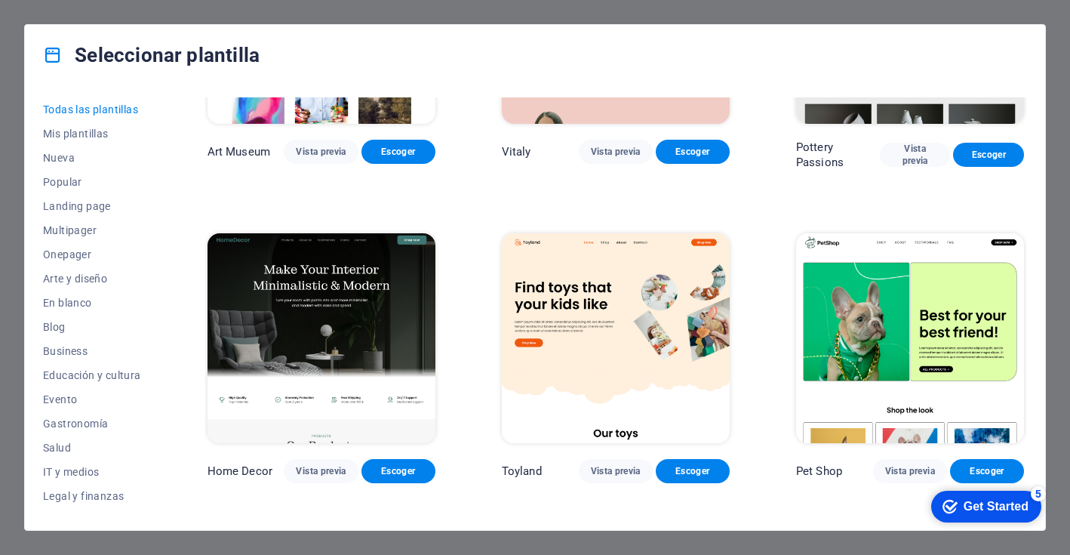
scroll to position [539, 0]
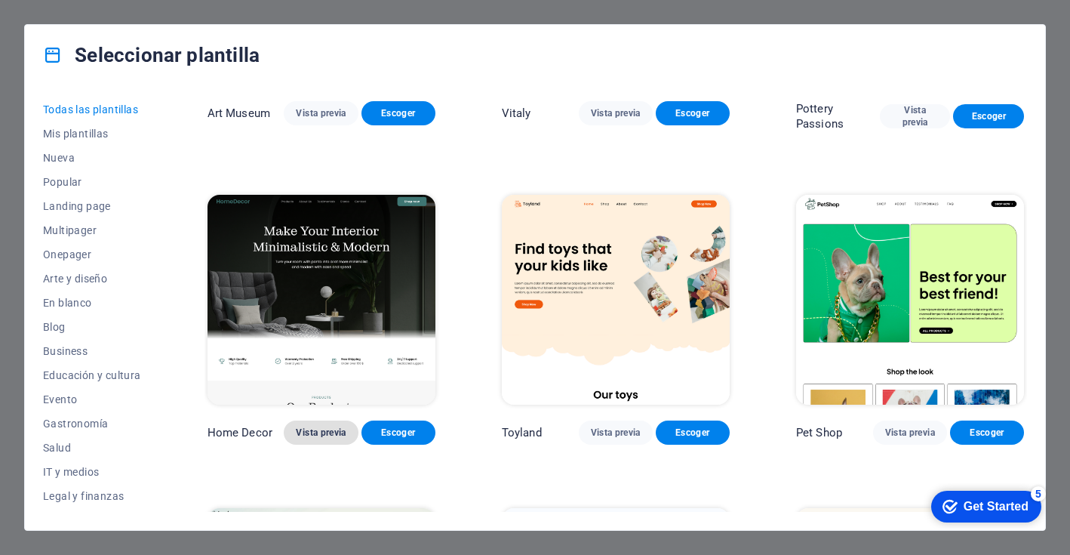
click at [325, 429] on span "Vista previa" at bounding box center [321, 432] width 50 height 12
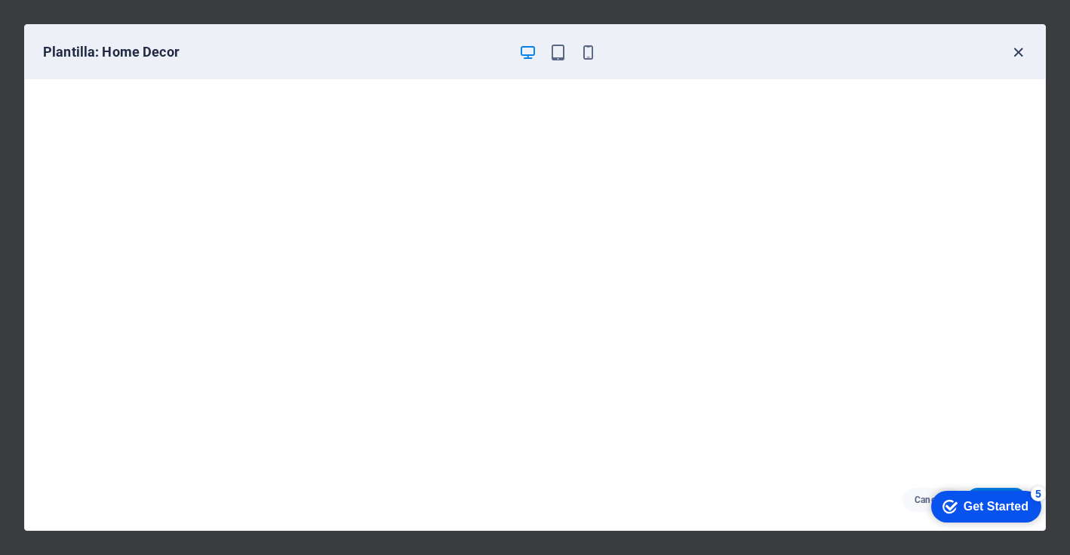
click at [1016, 54] on icon "button" at bounding box center [1018, 52] width 17 height 17
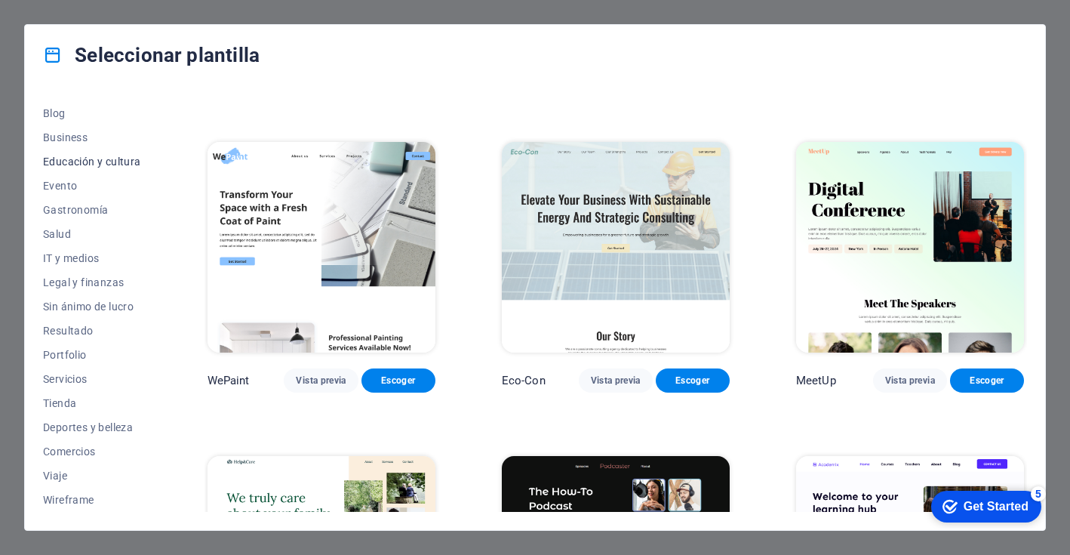
scroll to position [214, 0]
click at [83, 495] on span "Wireframe" at bounding box center [92, 500] width 98 height 12
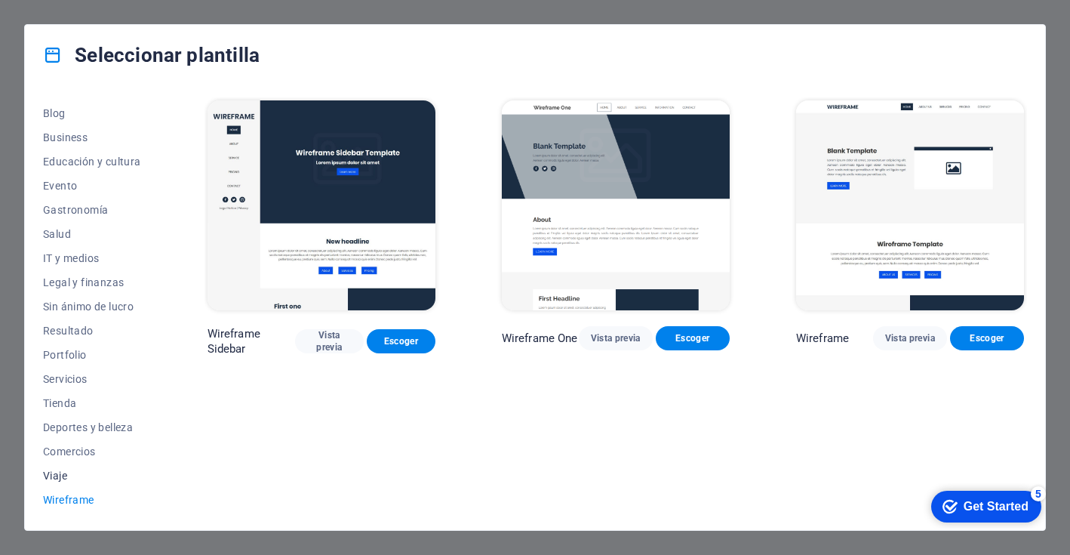
click at [65, 482] on button "Viaje" at bounding box center [92, 475] width 98 height 24
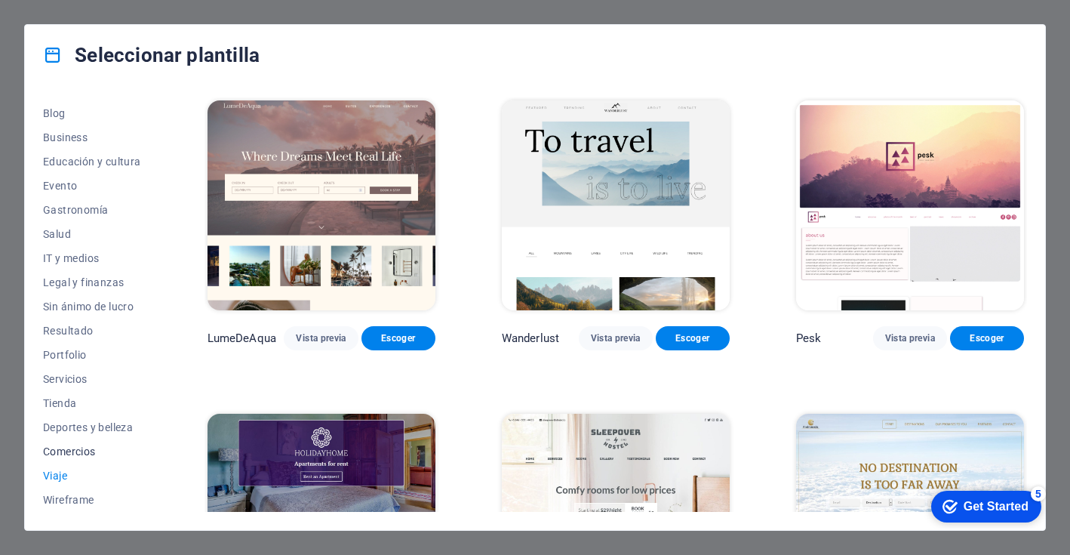
click at [69, 446] on span "Comercios" at bounding box center [92, 451] width 98 height 12
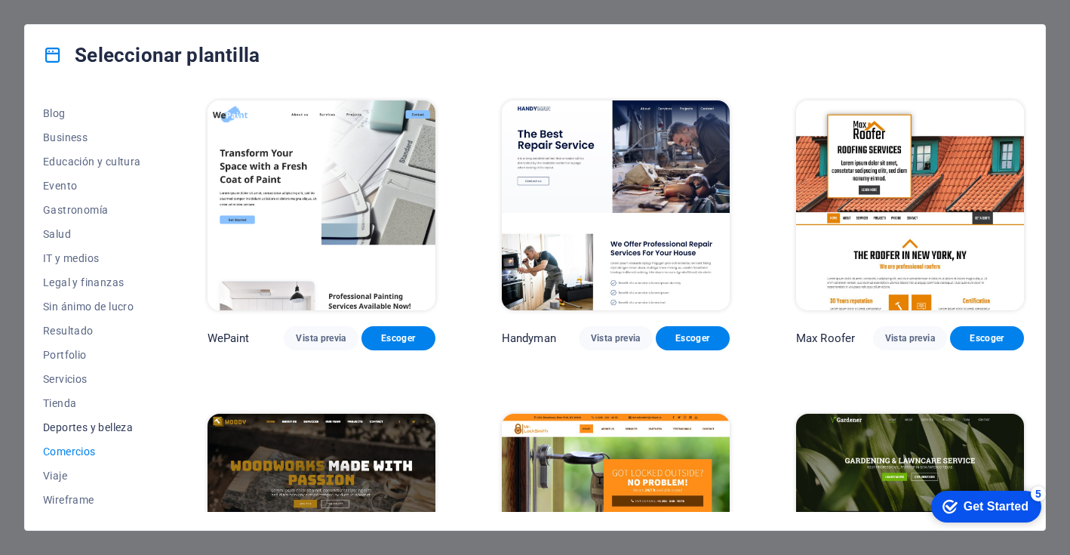
click at [73, 422] on span "Deportes y belleza" at bounding box center [92, 427] width 98 height 12
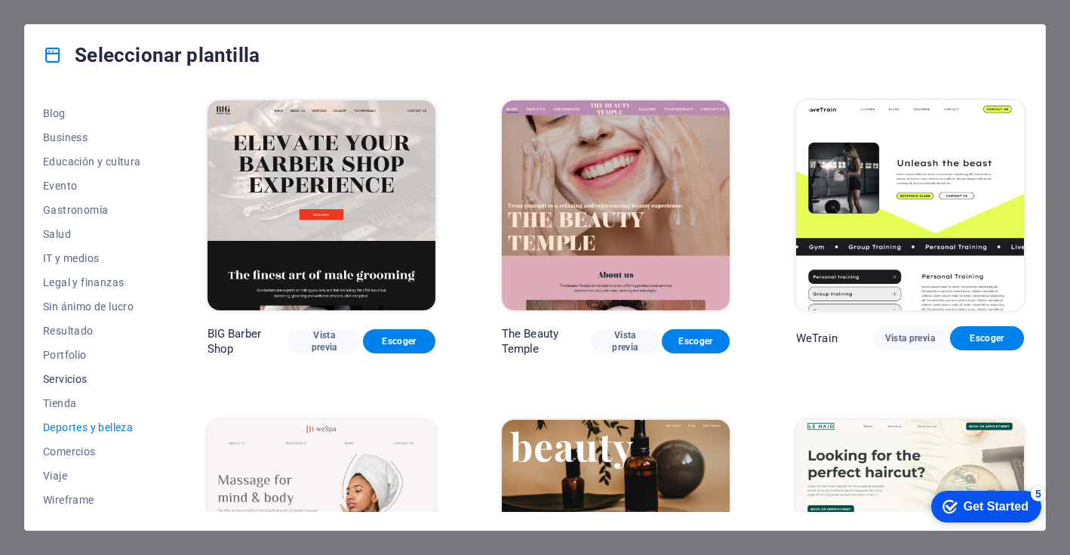
click at [69, 389] on button "Servicios" at bounding box center [92, 379] width 98 height 24
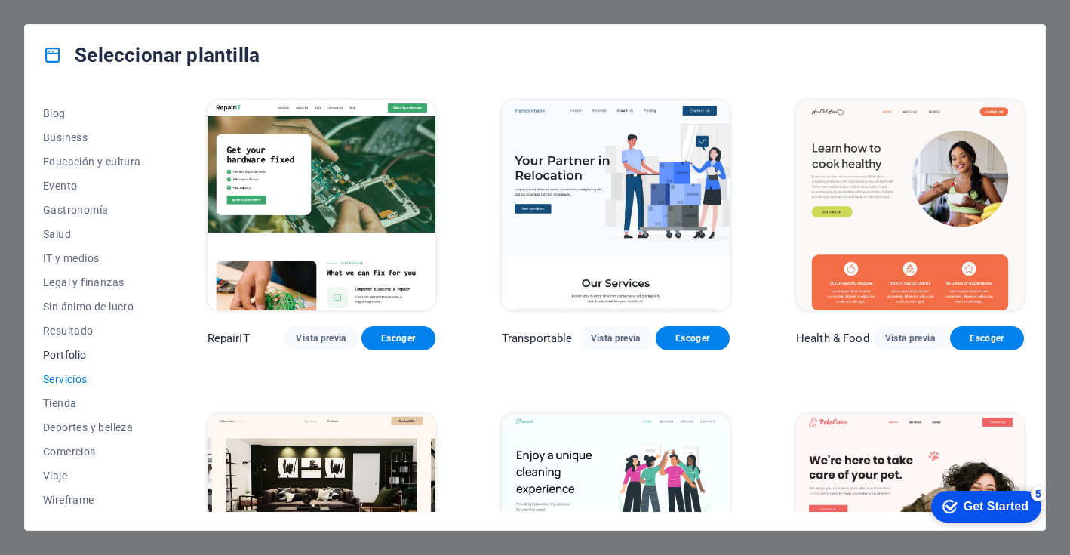
click at [71, 359] on span "Portfolio" at bounding box center [92, 355] width 98 height 12
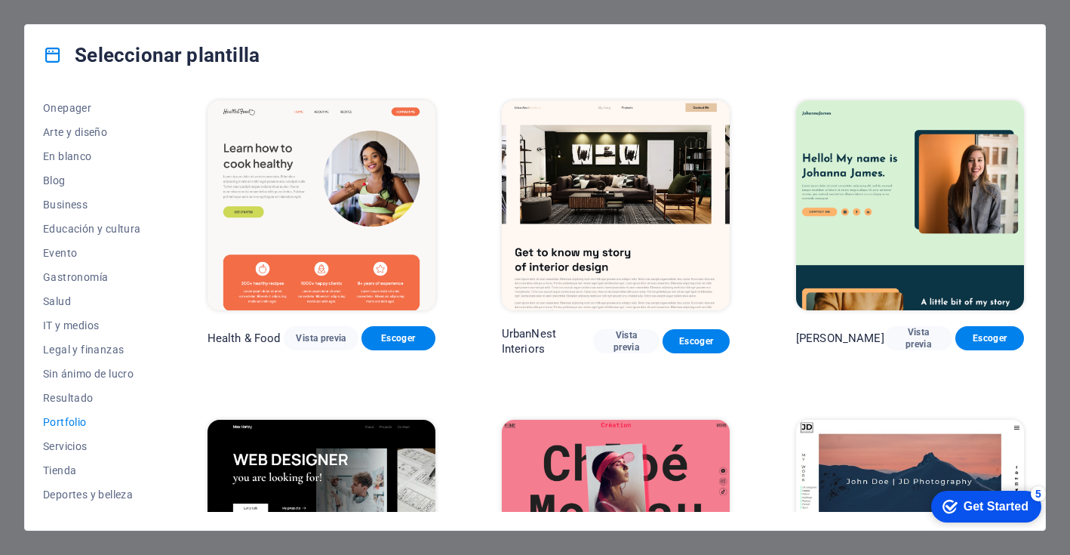
scroll to position [145, 0]
click at [75, 397] on span "Resultado" at bounding box center [92, 399] width 98 height 12
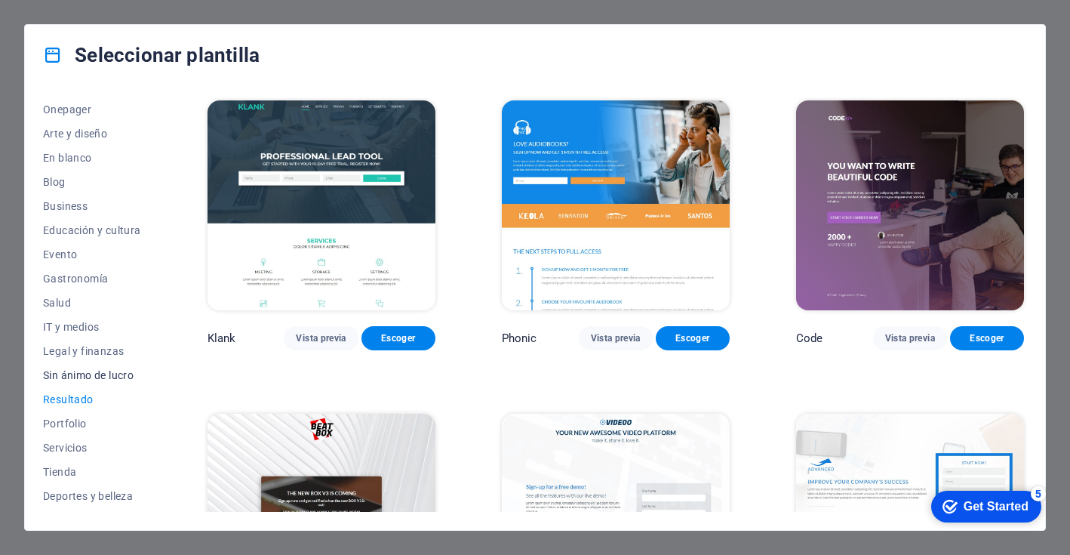
click at [84, 370] on span "Sin ánimo de lucro" at bounding box center [92, 375] width 98 height 12
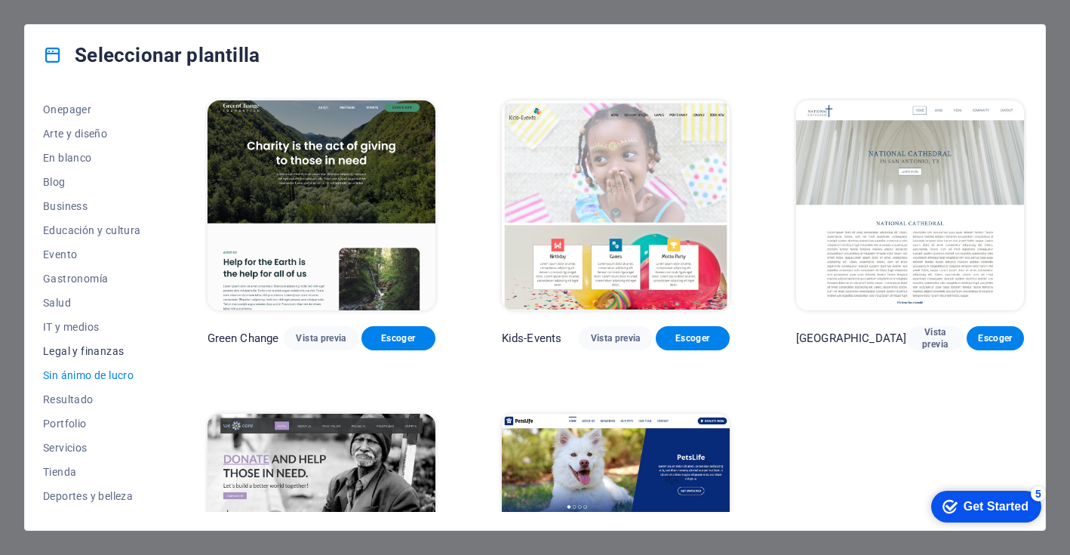
click at [91, 343] on button "Legal y finanzas" at bounding box center [92, 351] width 98 height 24
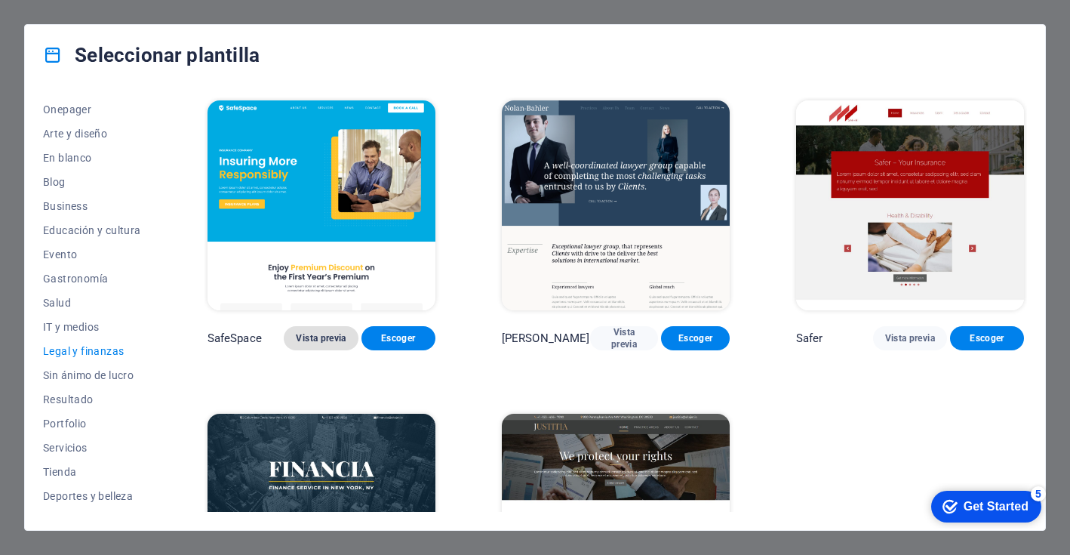
click at [303, 332] on span "Vista previa" at bounding box center [321, 338] width 50 height 12
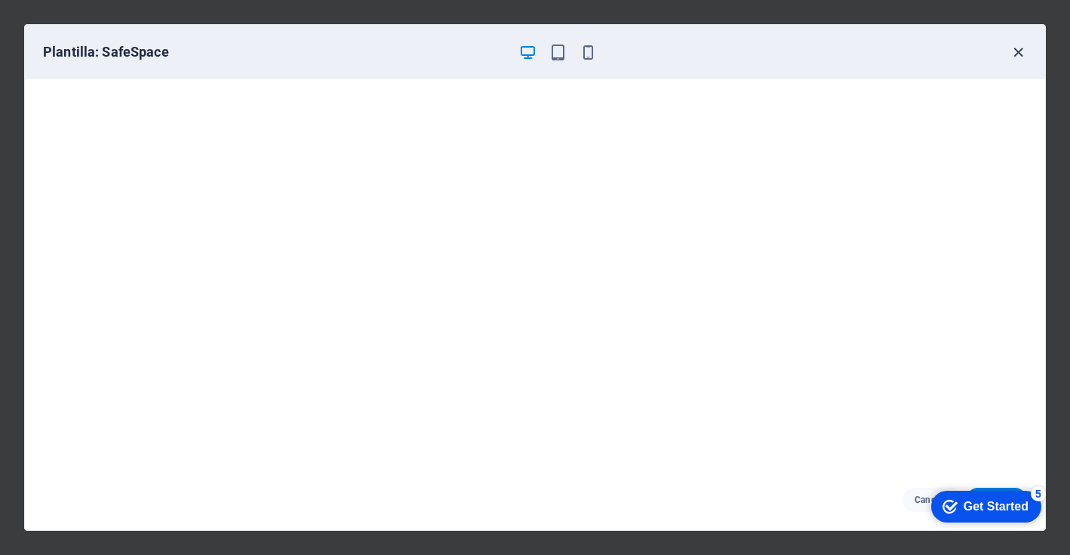
click at [1014, 47] on icon "button" at bounding box center [1018, 52] width 17 height 17
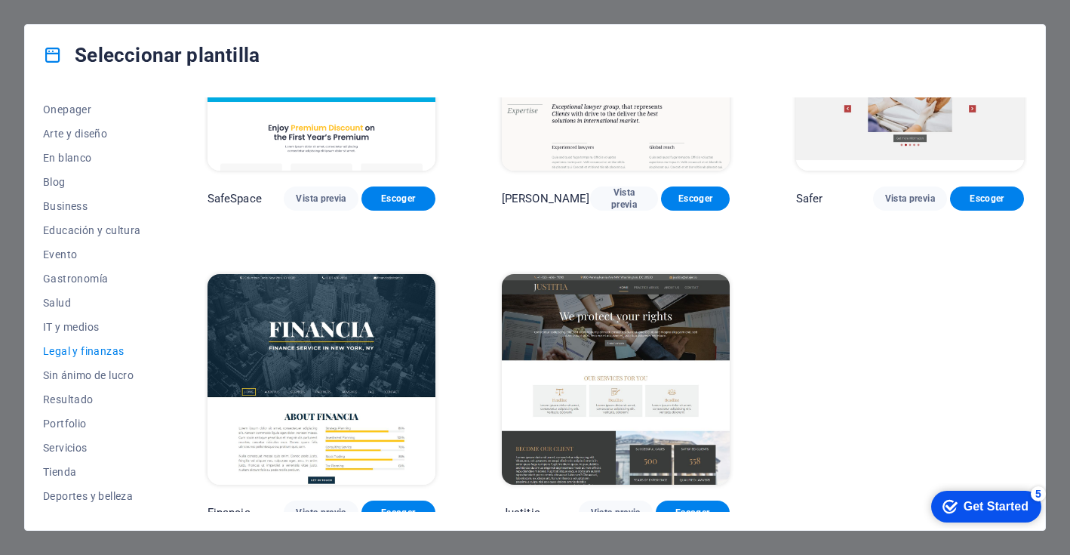
scroll to position [147, 0]
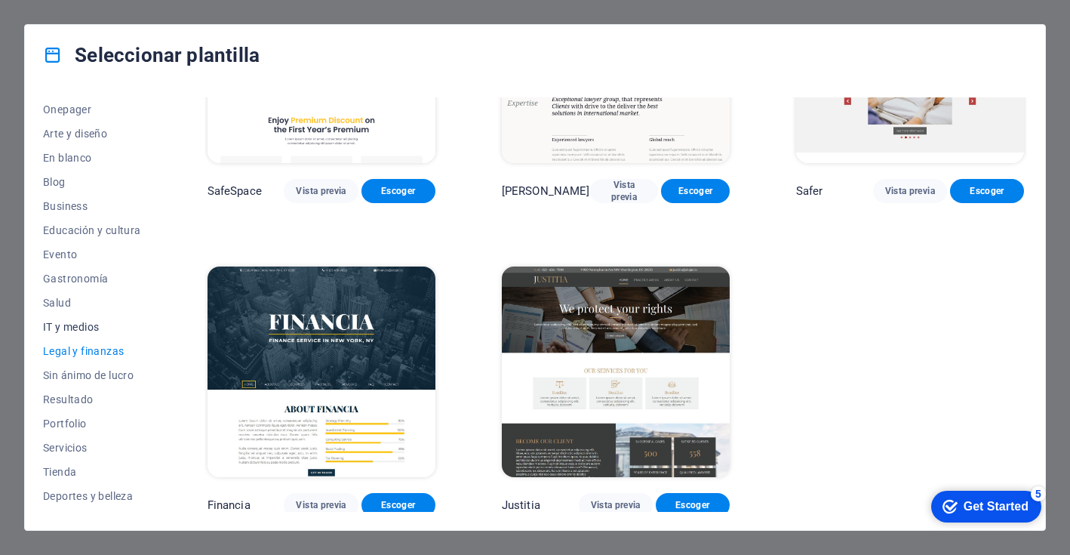
click at [94, 322] on span "IT y medios" at bounding box center [92, 327] width 98 height 12
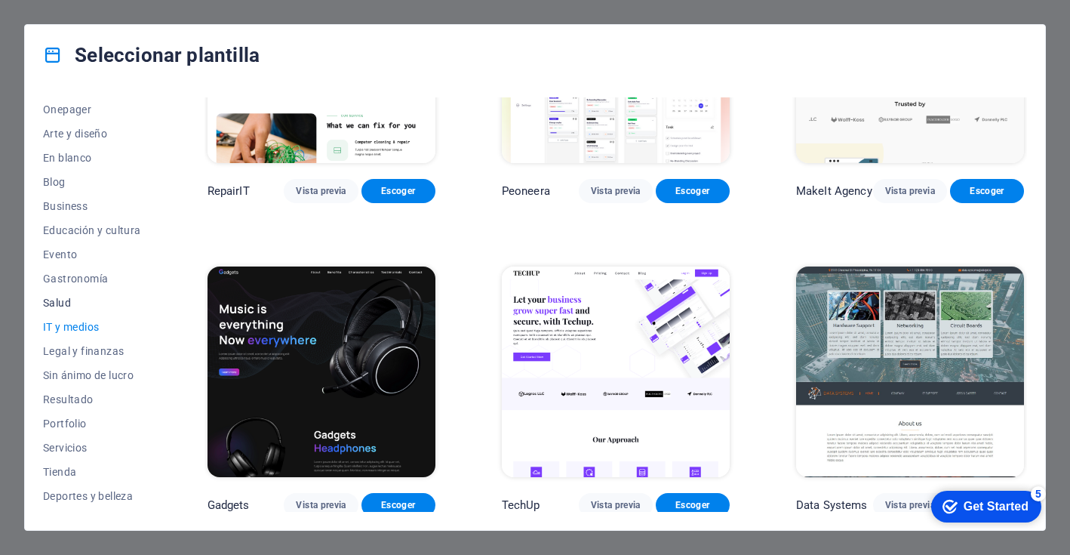
click at [64, 304] on span "Salud" at bounding box center [92, 303] width 98 height 12
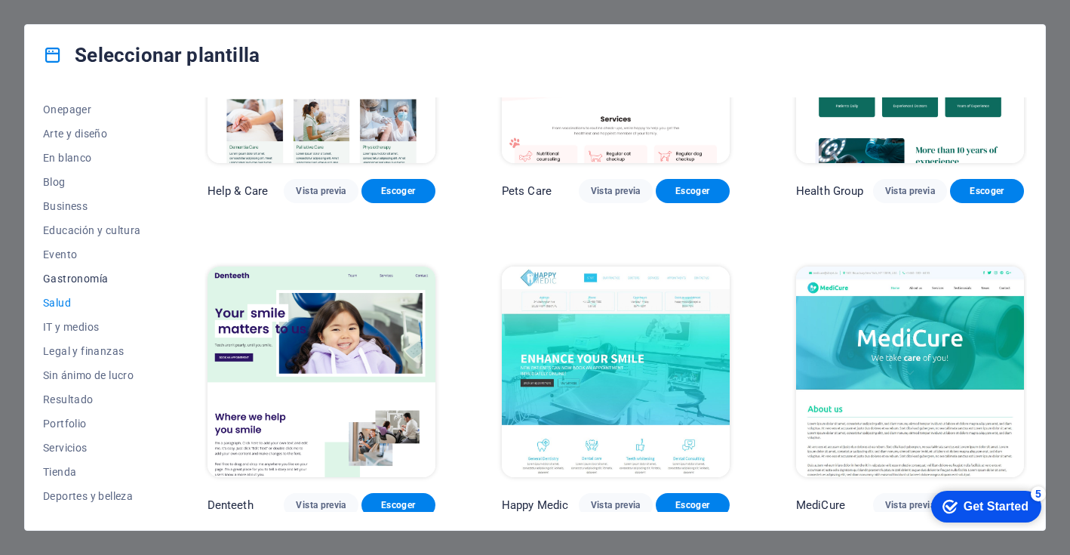
click at [83, 281] on span "Gastronomía" at bounding box center [92, 278] width 98 height 12
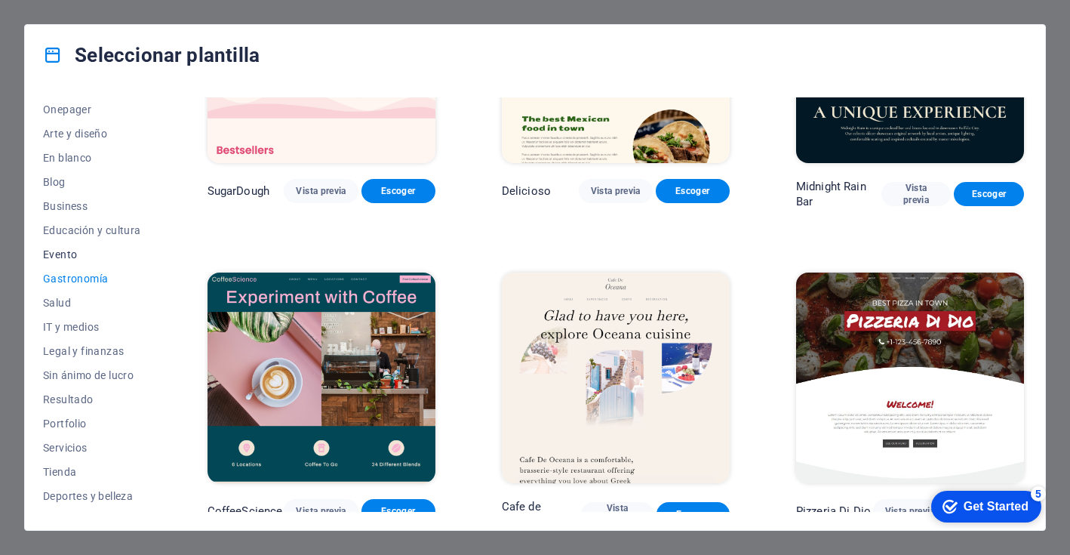
click at [78, 249] on span "Evento" at bounding box center [92, 254] width 98 height 12
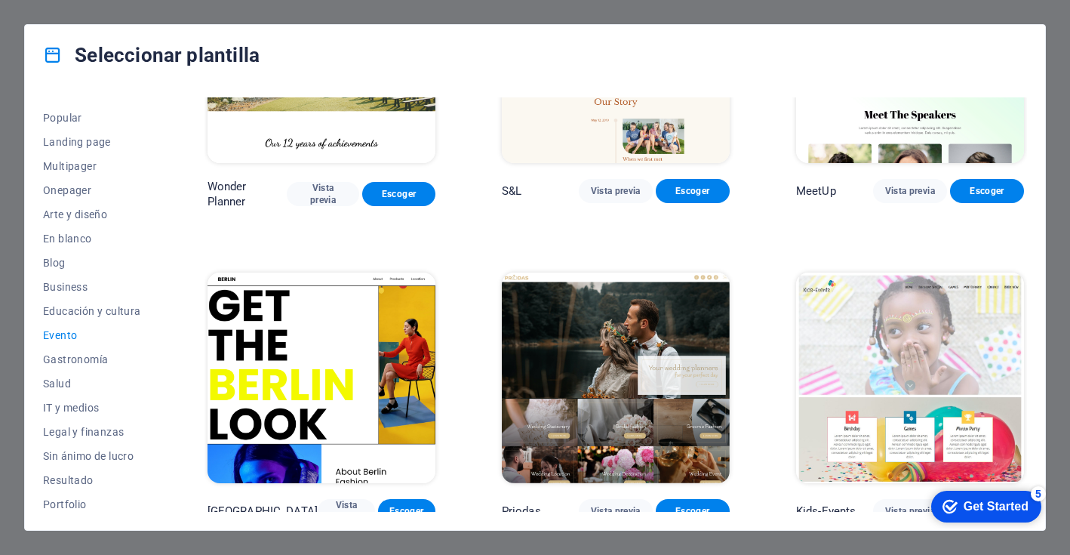
scroll to position [16, 0]
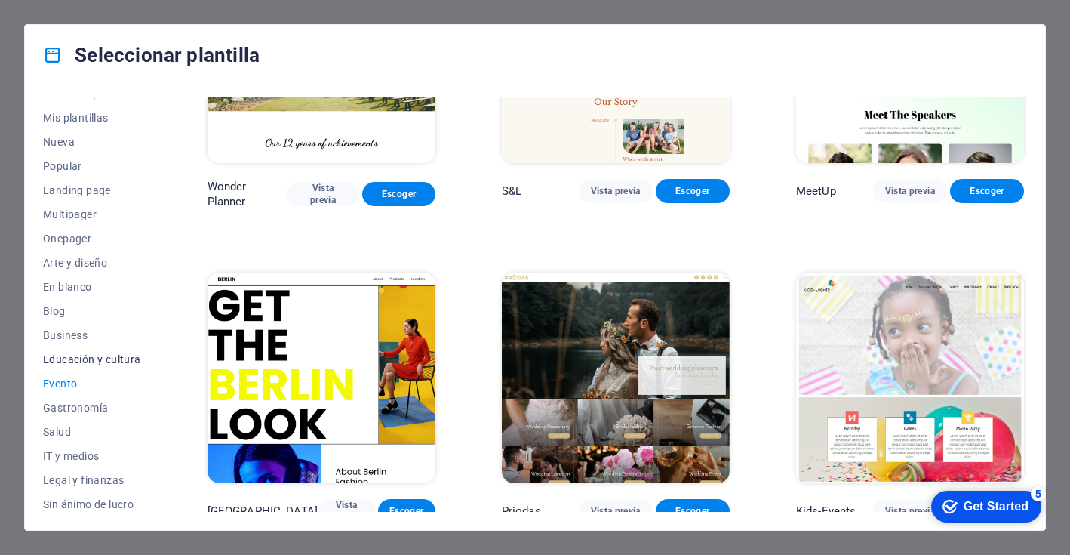
click at [91, 360] on span "Educación y cultura" at bounding box center [92, 359] width 98 height 12
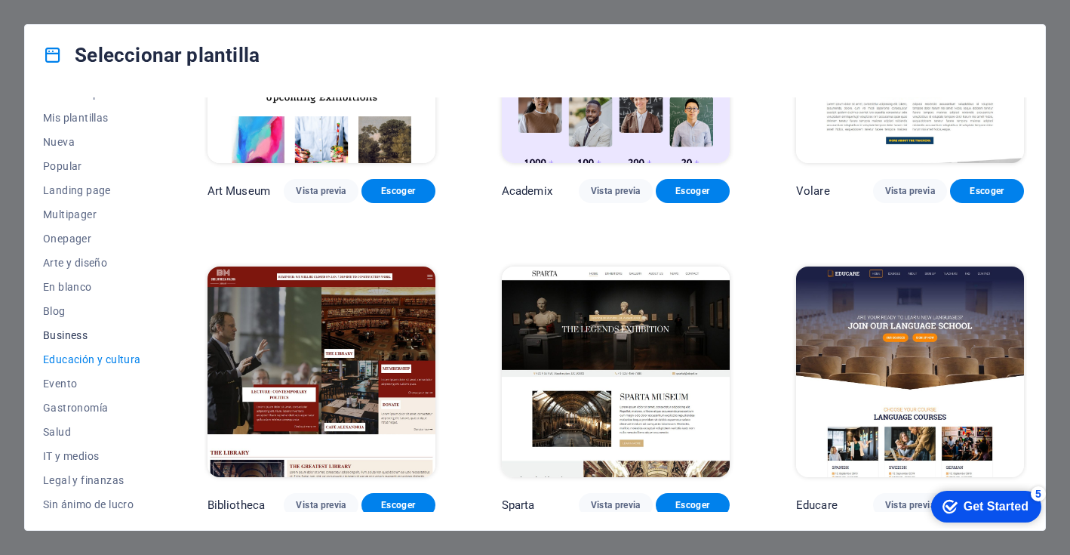
click at [82, 331] on span "Business" at bounding box center [92, 335] width 98 height 12
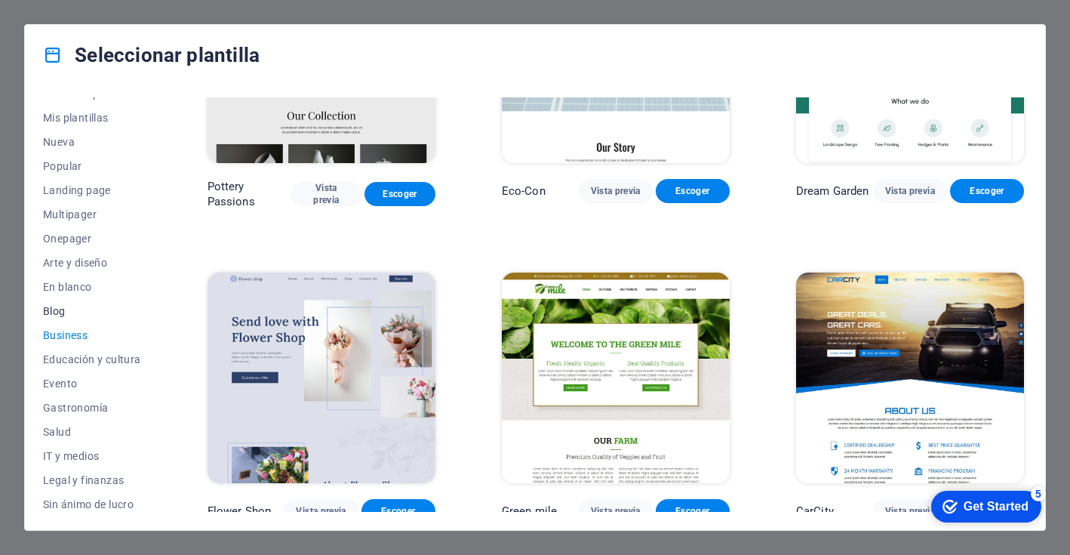
click at [53, 306] on span "Blog" at bounding box center [92, 311] width 98 height 12
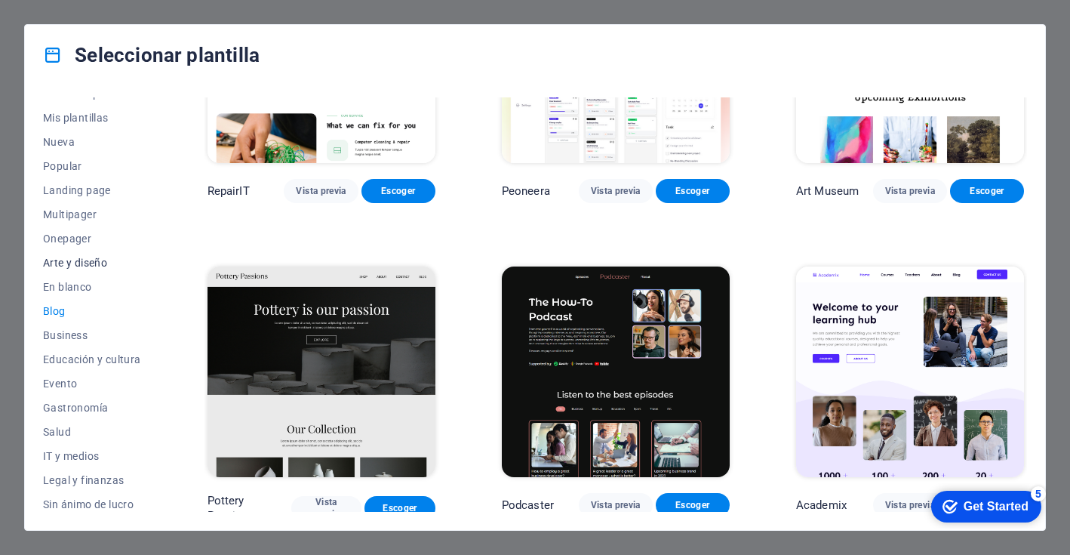
click at [72, 261] on span "Arte y diseño" at bounding box center [92, 263] width 98 height 12
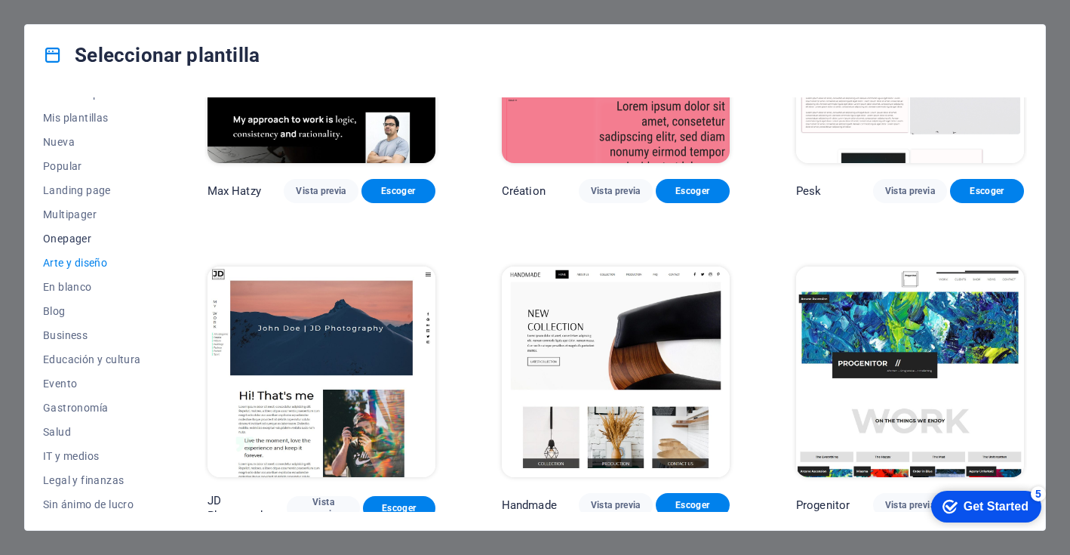
click at [69, 242] on span "Onepager" at bounding box center [92, 238] width 98 height 12
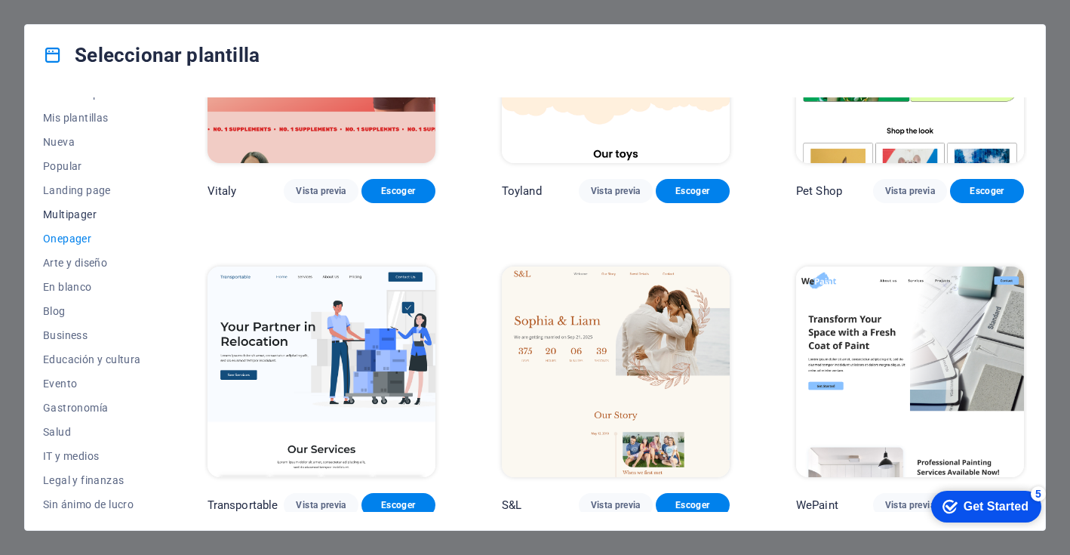
click at [72, 218] on span "Multipager" at bounding box center [92, 214] width 98 height 12
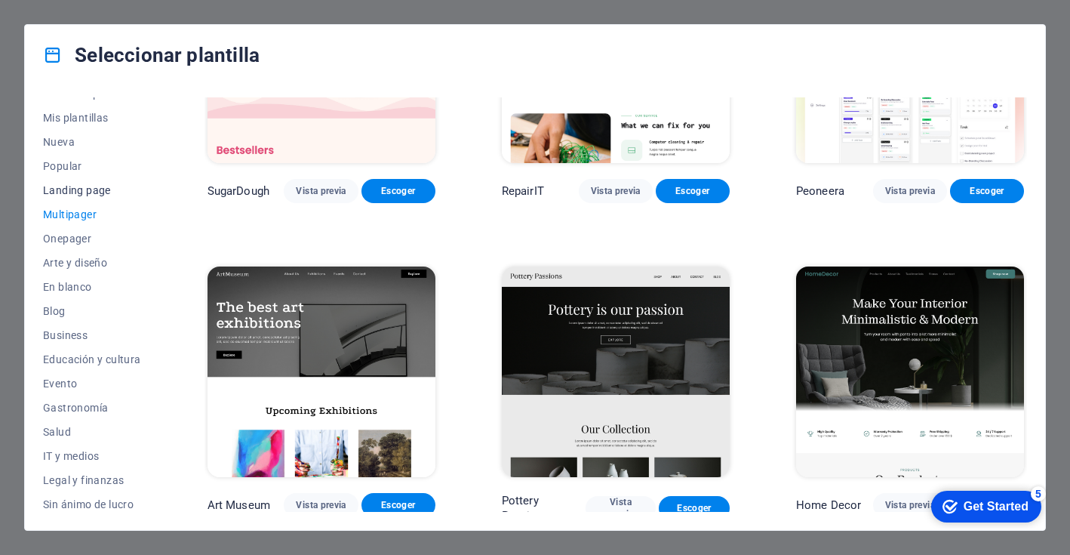
click at [70, 189] on span "Landing page" at bounding box center [92, 190] width 98 height 12
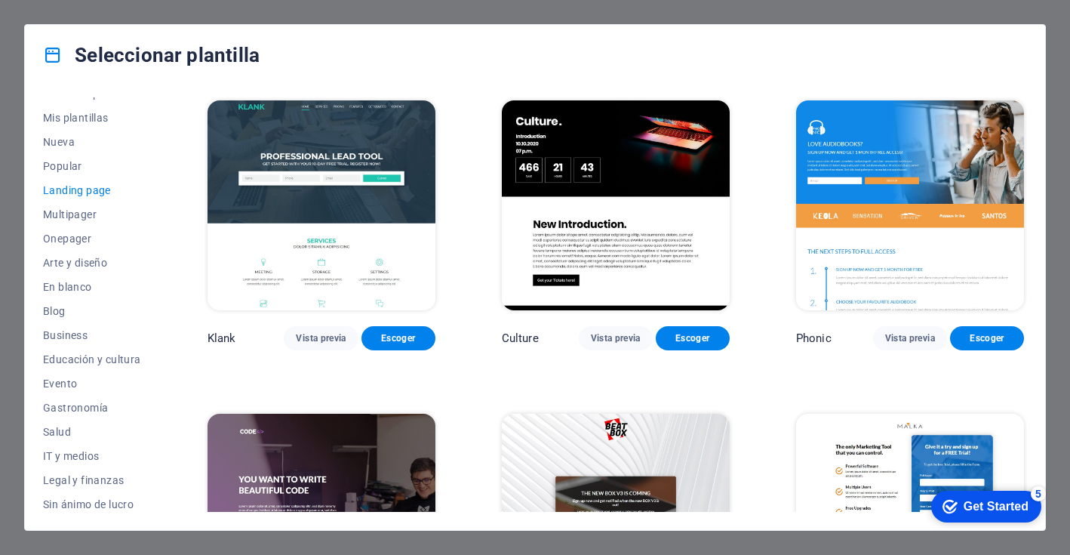
scroll to position [0, 0]
click at [69, 166] on span "Popular" at bounding box center [92, 166] width 98 height 12
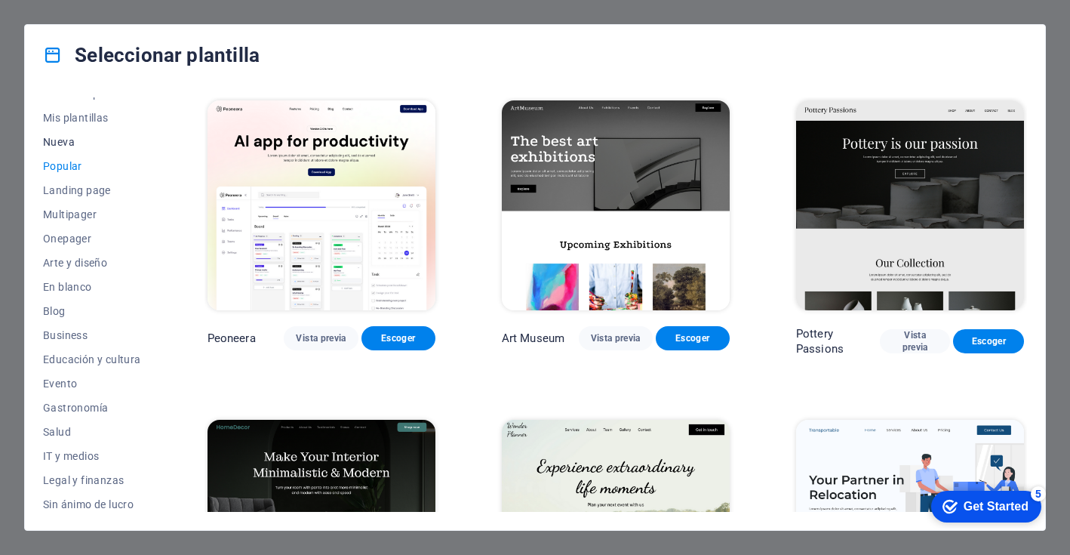
click at [59, 136] on span "Nueva" at bounding box center [92, 142] width 98 height 12
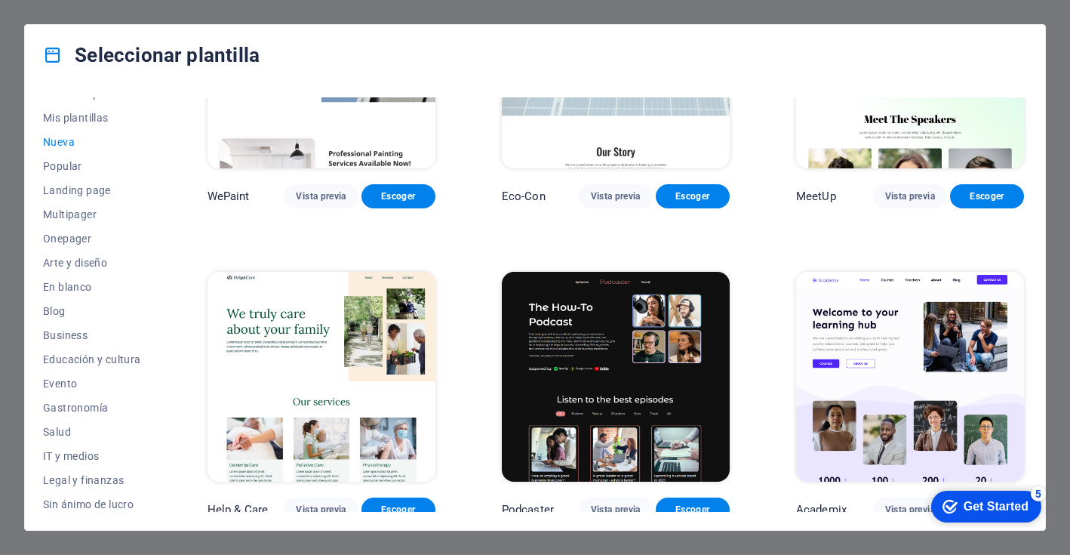
scroll to position [1408, 0]
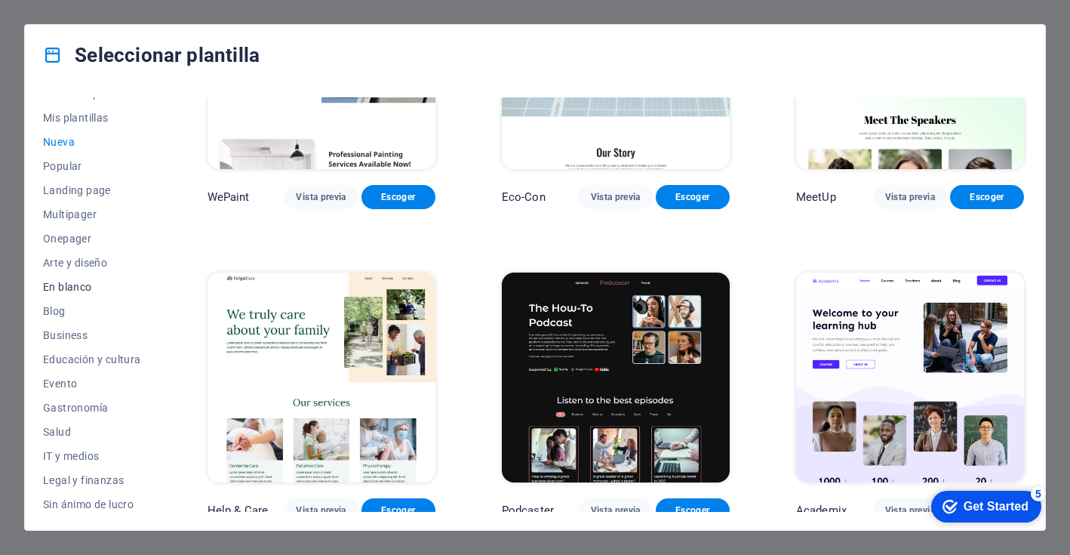
click at [71, 286] on span "En blanco" at bounding box center [92, 287] width 98 height 12
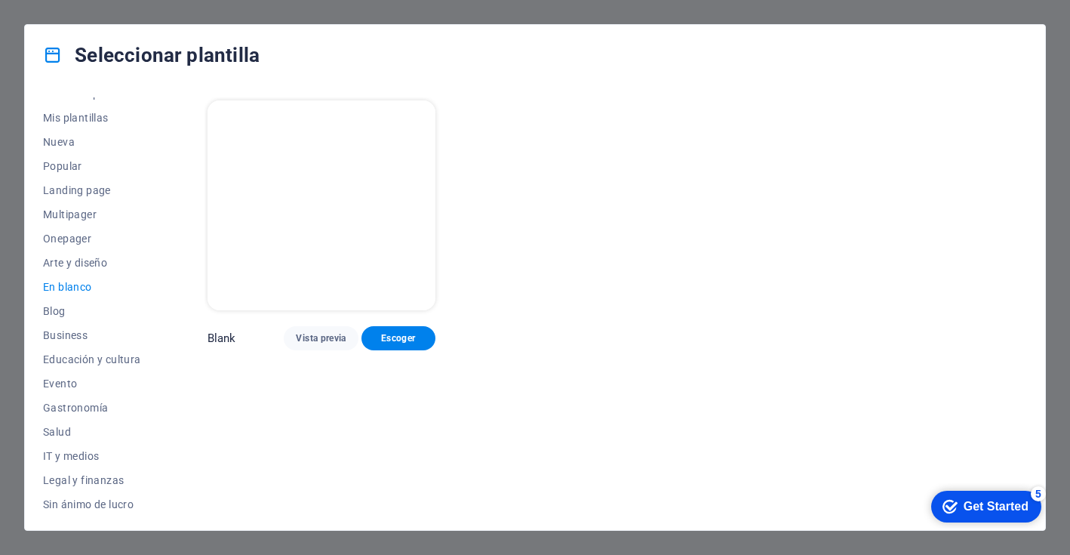
scroll to position [0, 0]
click at [406, 340] on span "Escoger" at bounding box center [399, 338] width 50 height 12
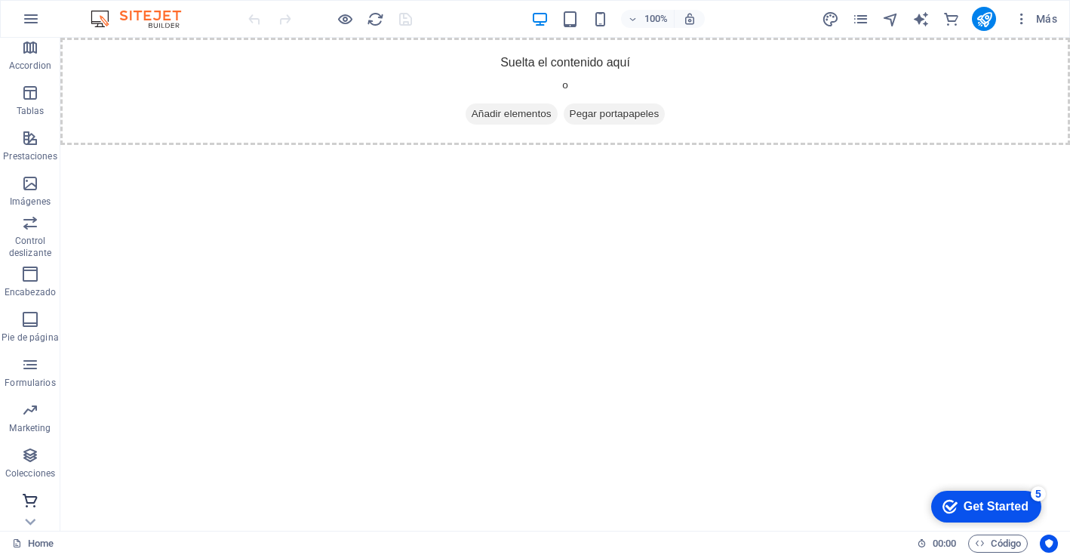
scroll to position [232, 0]
click at [28, 462] on icon "button" at bounding box center [30, 455] width 18 height 18
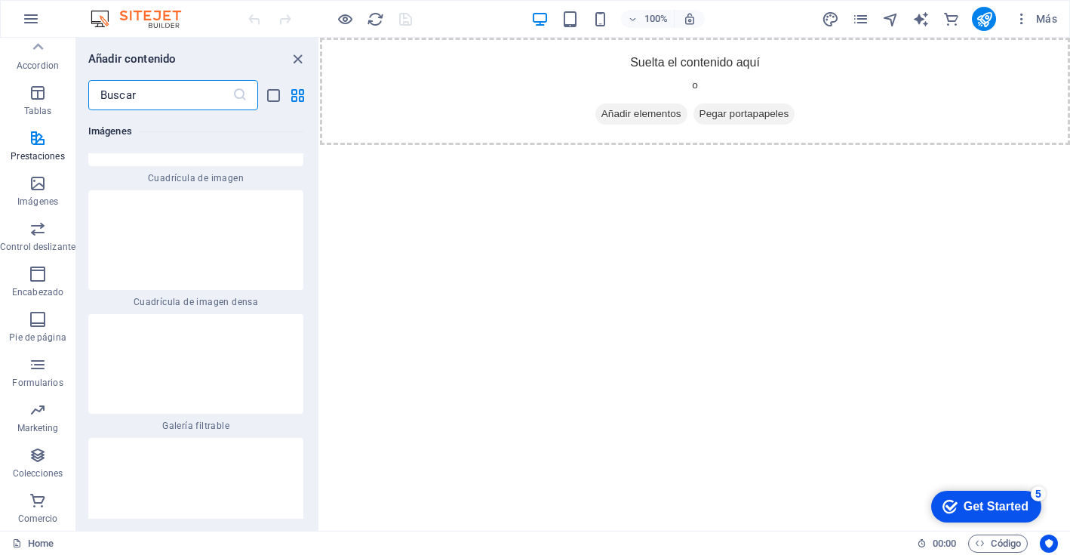
scroll to position [14897, 0]
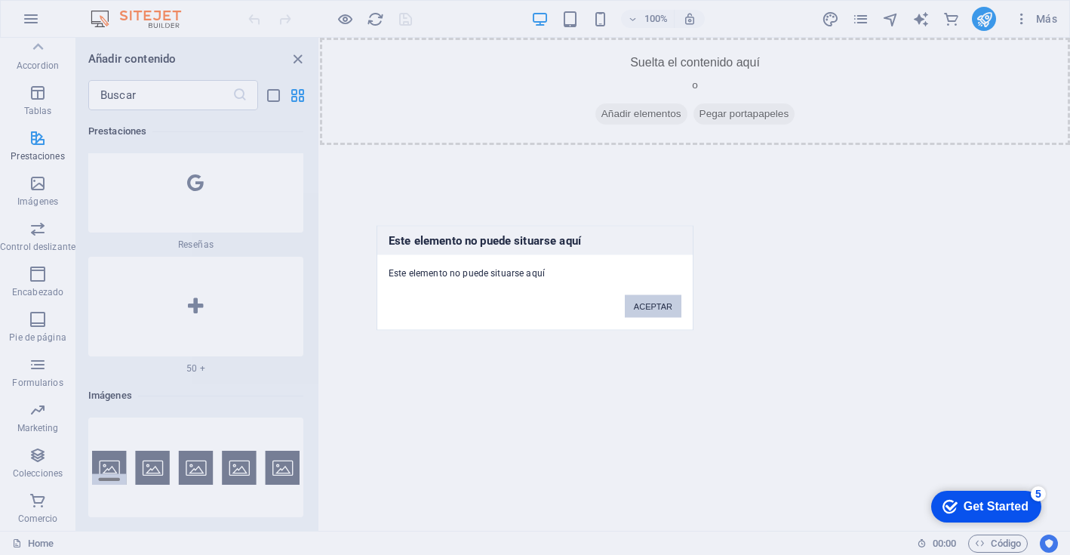
click at [659, 308] on button "ACEPTAR" at bounding box center [653, 305] width 57 height 23
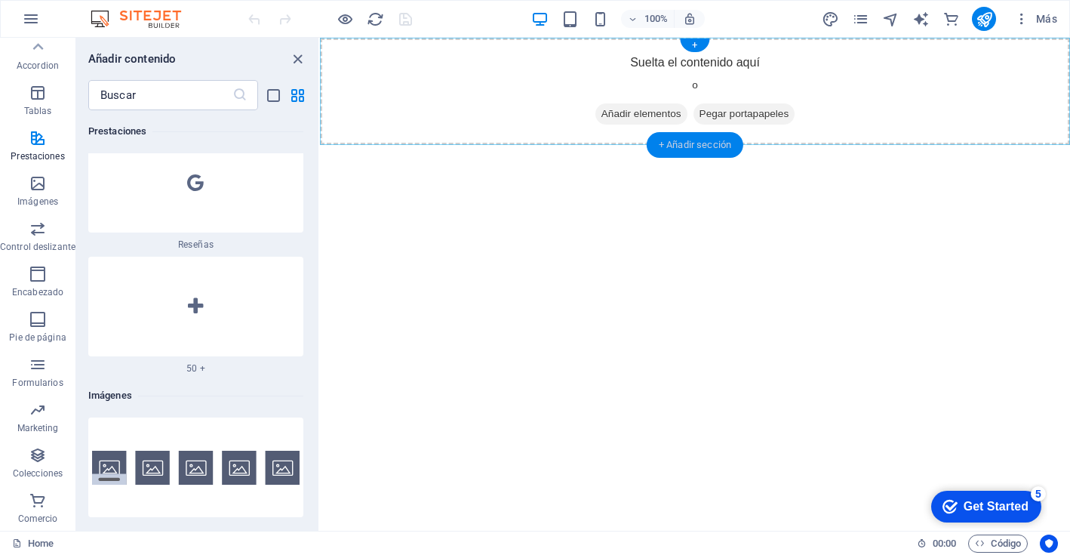
click at [672, 149] on div "+ Añadir sección" at bounding box center [695, 145] width 97 height 26
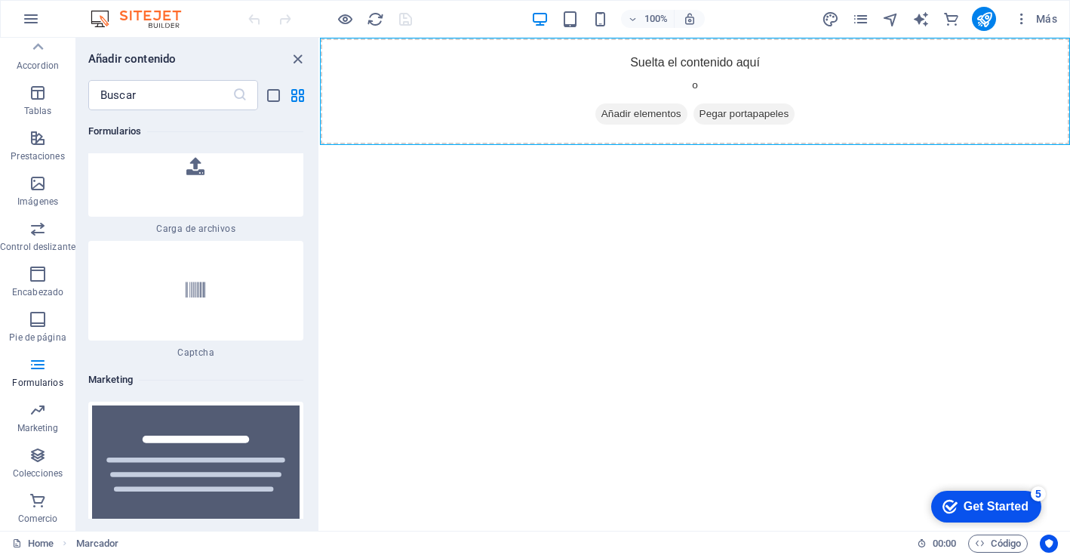
scroll to position [24559, 0]
